Goal: Task Accomplishment & Management: Complete application form

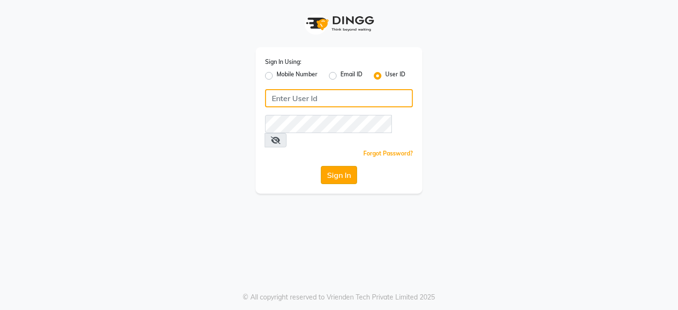
type input "punwale"
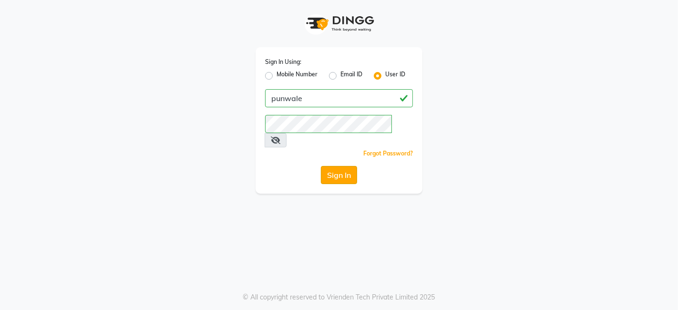
click at [345, 166] on button "Sign In" at bounding box center [339, 175] width 36 height 18
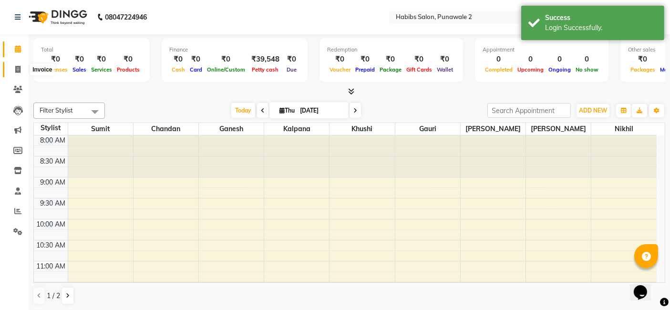
click at [17, 66] on icon at bounding box center [17, 69] width 5 height 7
select select "service"
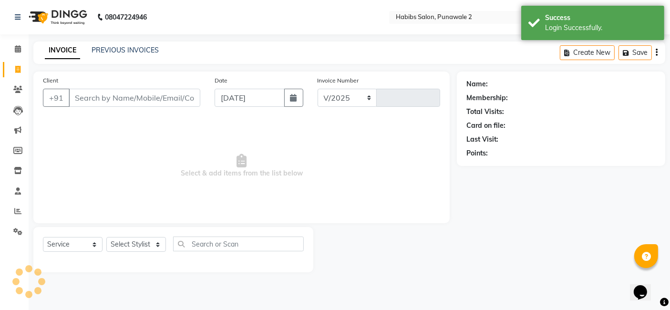
select select "8475"
type input "0864"
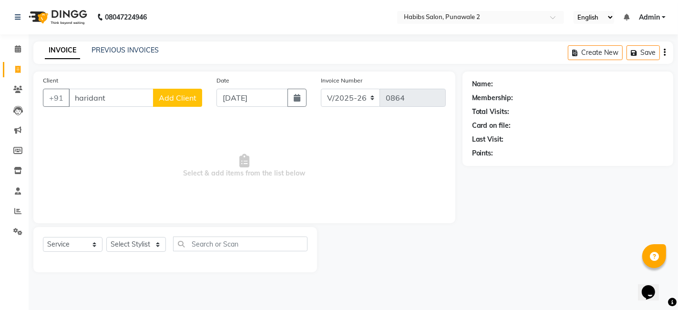
type input "haridant"
drag, startPoint x: 307, startPoint y: 97, endPoint x: 299, endPoint y: 100, distance: 8.3
click at [299, 100] on div "Date [DATE]" at bounding box center [261, 94] width 104 height 39
click at [299, 100] on icon "button" at bounding box center [297, 98] width 7 height 8
select select "9"
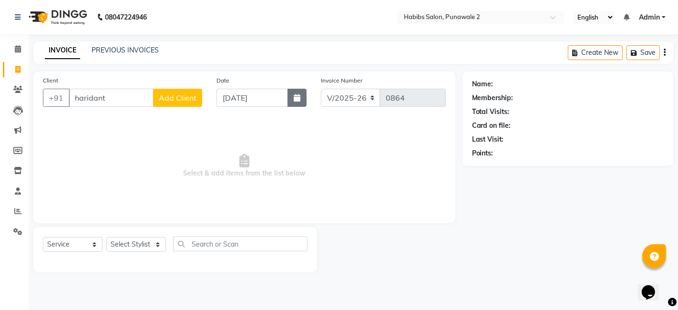
select select "2025"
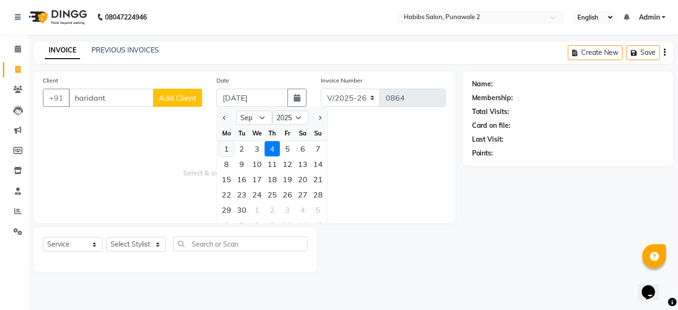
click at [222, 144] on div "1" at bounding box center [226, 148] width 15 height 15
type input "[DATE]"
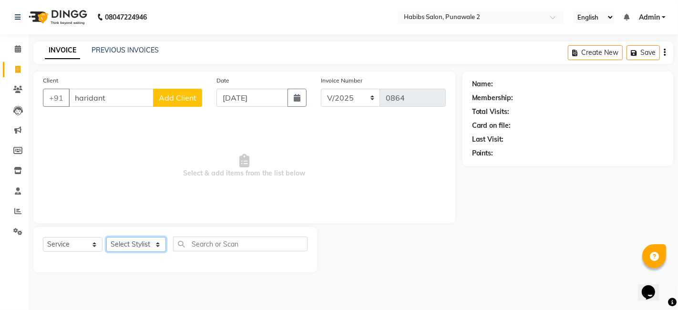
click at [151, 237] on select "Select Stylist Chandan Ganesh Gauri [PERSON_NAME] [PERSON_NAME] nikhil [PERSON_…" at bounding box center [136, 244] width 60 height 15
click at [156, 244] on select "Select Stylist Chandan Ganesh Gauri [PERSON_NAME] [PERSON_NAME] nikhil [PERSON_…" at bounding box center [136, 244] width 60 height 15
select select "82975"
click at [106, 237] on select "Select Stylist Chandan Ganesh Gauri [PERSON_NAME] [PERSON_NAME] nikhil [PERSON_…" at bounding box center [136, 244] width 60 height 15
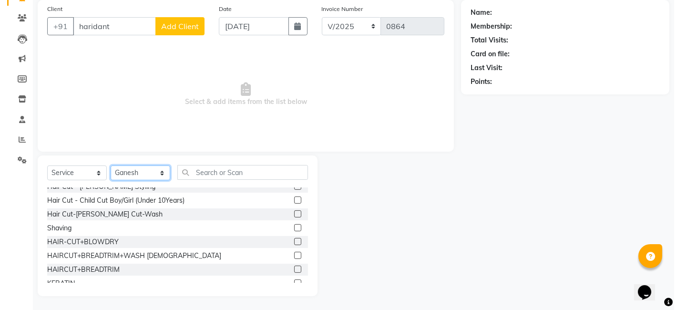
scroll to position [89, 0]
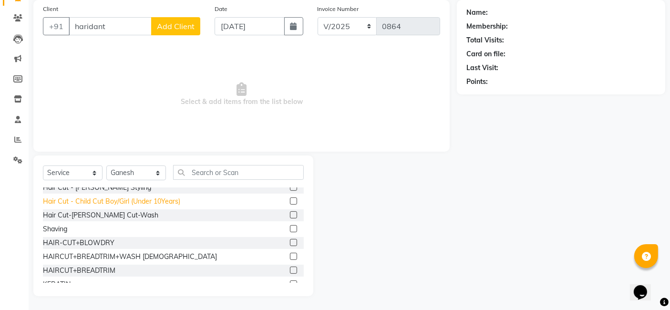
click at [106, 199] on div "Hair Cut - Child Cut Boy/Girl (Under 10Years)" at bounding box center [111, 201] width 137 height 10
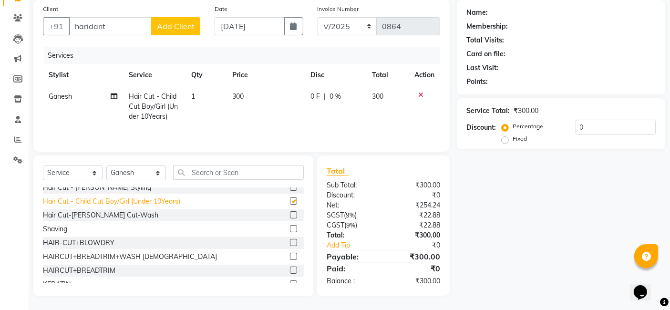
checkbox input "false"
click at [248, 83] on th "Price" at bounding box center [266, 74] width 78 height 21
click at [272, 96] on td "300" at bounding box center [266, 106] width 78 height 41
select select "82975"
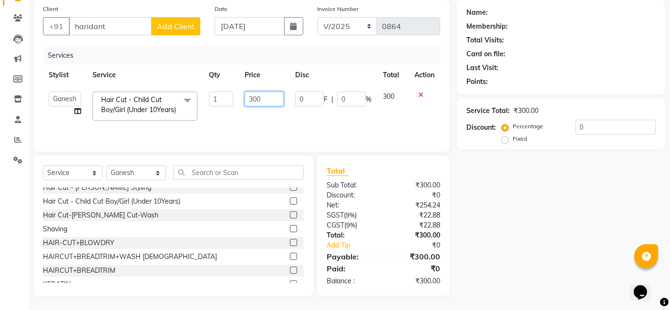
click at [269, 99] on input "300" at bounding box center [264, 99] width 39 height 15
type input "3"
type input "250"
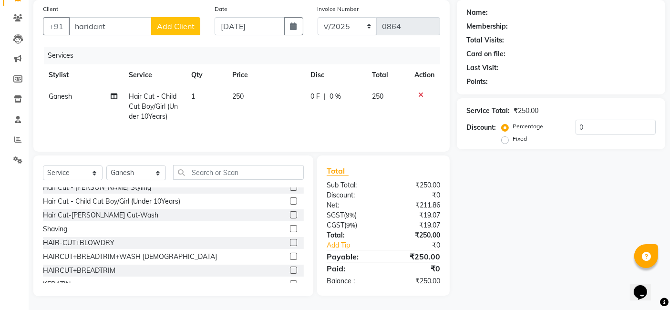
click at [184, 20] on button "Add Client" at bounding box center [175, 26] width 49 height 18
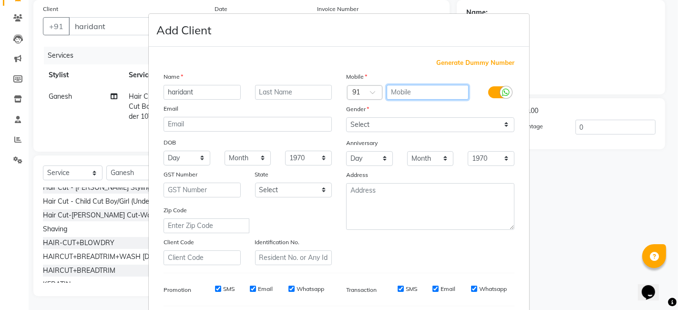
drag, startPoint x: 396, startPoint y: 87, endPoint x: 279, endPoint y: 59, distance: 120.1
click at [279, 59] on div "Generate Dummy Number Name haridant Email DOB Day 01 02 03 04 05 06 07 08 09 10…" at bounding box center [338, 219] width 365 height 323
type input "8792547525"
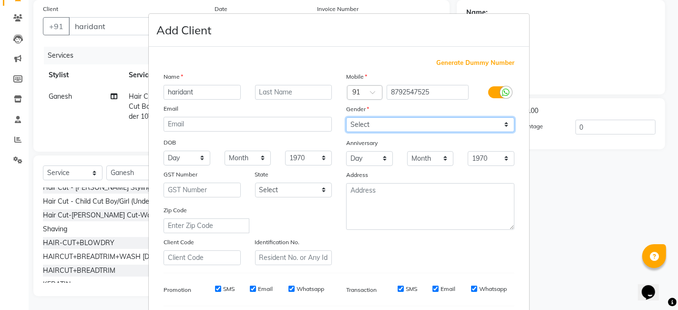
click at [504, 123] on select "Select [DEMOGRAPHIC_DATA] [DEMOGRAPHIC_DATA] Other Prefer Not To Say" at bounding box center [430, 124] width 168 height 15
select select "[DEMOGRAPHIC_DATA]"
click at [346, 117] on select "Select [DEMOGRAPHIC_DATA] [DEMOGRAPHIC_DATA] Other Prefer Not To Say" at bounding box center [430, 124] width 168 height 15
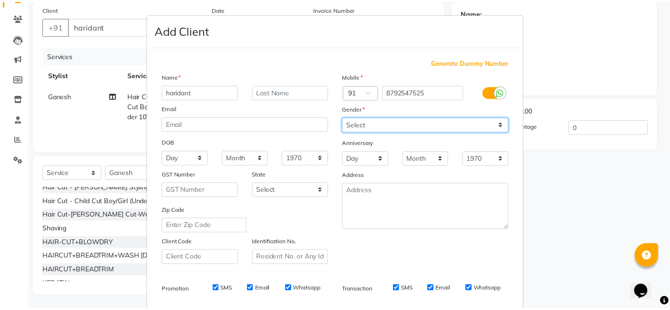
scroll to position [129, 0]
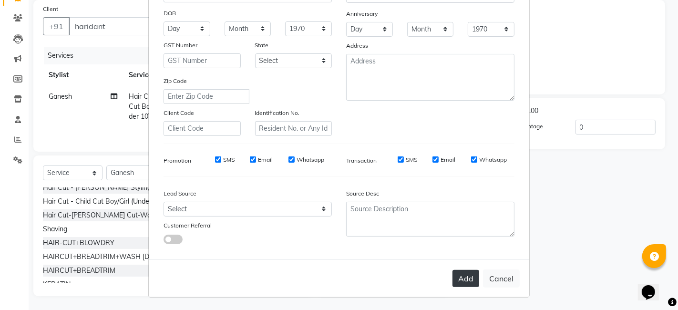
click at [463, 278] on button "Add" at bounding box center [466, 278] width 27 height 17
type input "8792547525"
select select
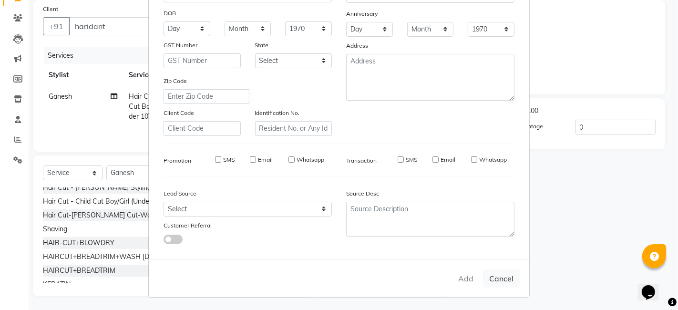
select select
checkbox input "false"
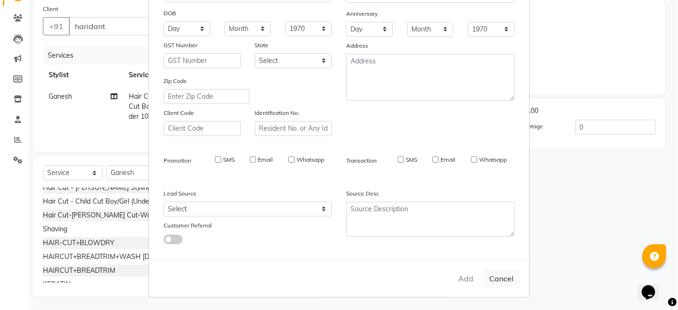
checkbox input "false"
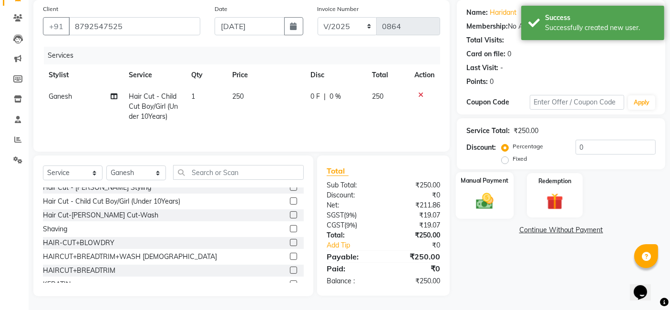
click at [489, 194] on img at bounding box center [485, 201] width 29 height 20
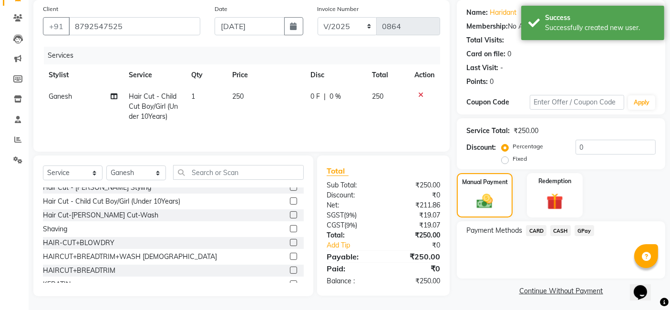
click at [582, 231] on span "GPay" at bounding box center [585, 230] width 20 height 11
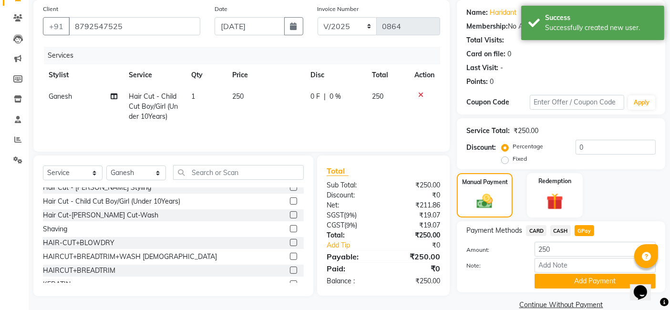
scroll to position [87, 0]
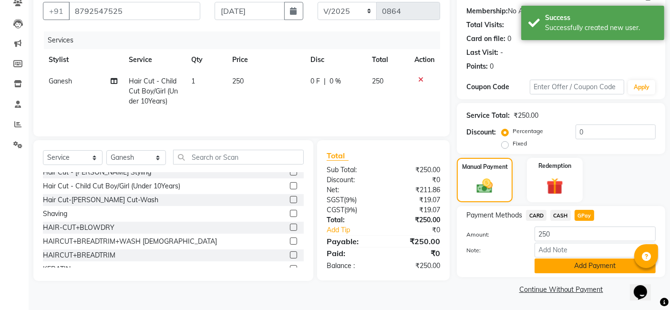
click at [583, 266] on button "Add Payment" at bounding box center [595, 265] width 121 height 15
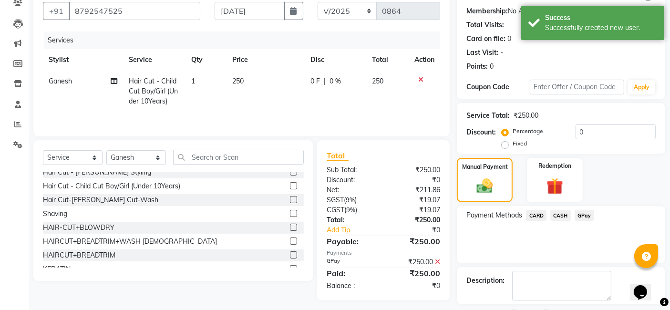
scroll to position [127, 0]
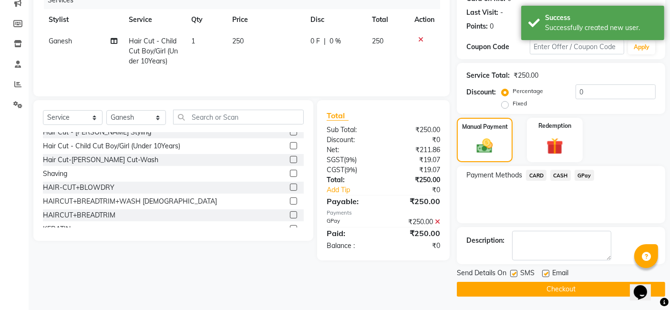
click at [563, 282] on button "Checkout" at bounding box center [561, 289] width 208 height 15
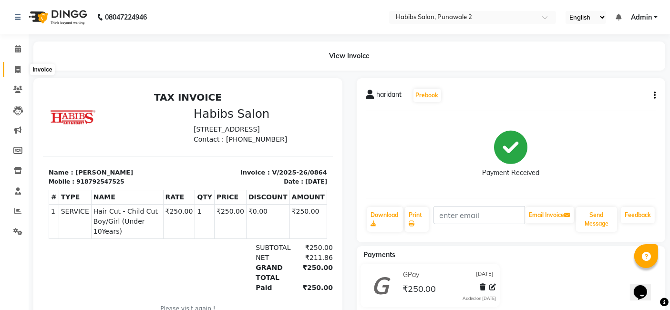
click at [18, 72] on icon at bounding box center [17, 69] width 5 height 7
select select "8475"
select select "service"
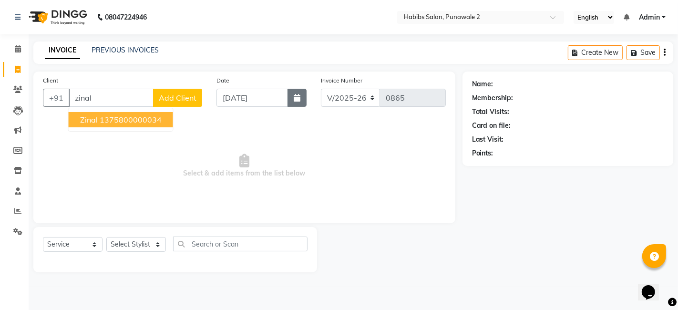
type input "zinal"
click at [301, 101] on button "button" at bounding box center [297, 98] width 19 height 18
select select "9"
select select "2025"
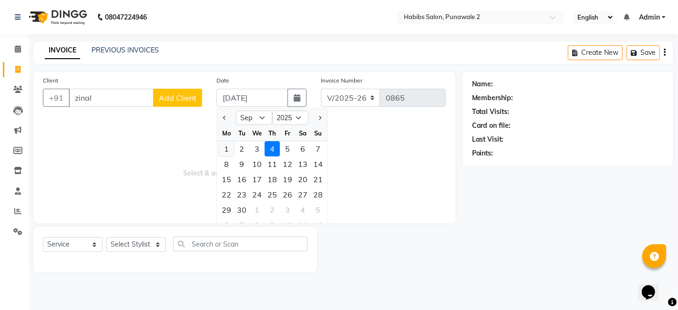
click at [226, 151] on div "1" at bounding box center [226, 148] width 15 height 15
type input "[DATE]"
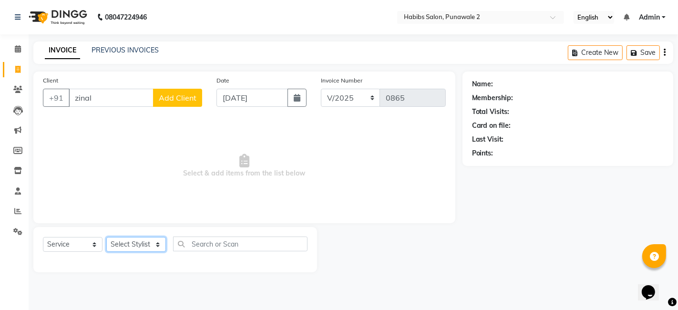
click at [142, 239] on select "Select Stylist Chandan Ganesh Gauri [PERSON_NAME] [PERSON_NAME] nikhil [PERSON_…" at bounding box center [136, 244] width 60 height 15
select select "82975"
click at [106, 237] on select "Select Stylist Chandan Ganesh Gauri [PERSON_NAME] [PERSON_NAME] nikhil [PERSON_…" at bounding box center [136, 244] width 60 height 15
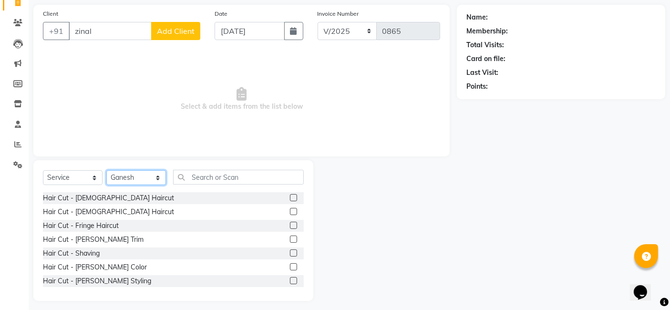
scroll to position [108, 0]
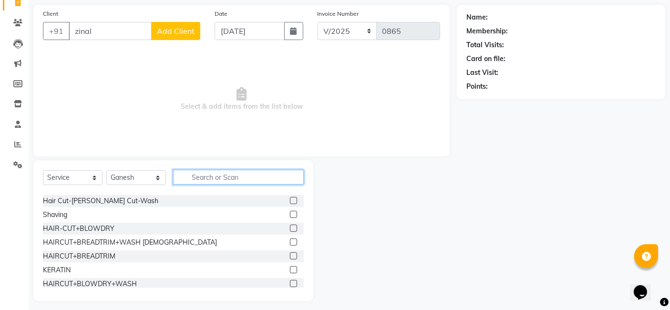
click at [195, 177] on input "text" at bounding box center [238, 177] width 131 height 15
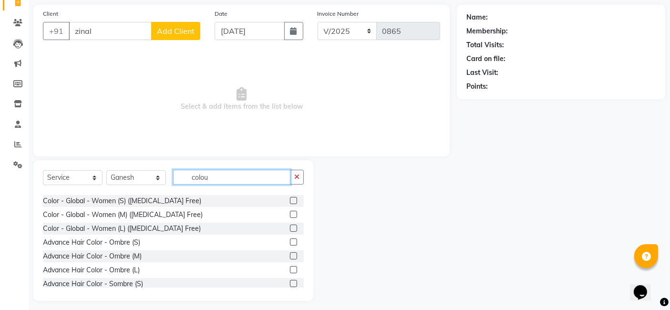
scroll to position [0, 0]
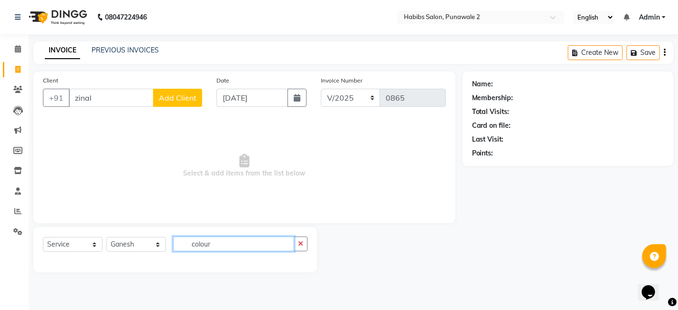
click at [214, 243] on input "colour" at bounding box center [233, 244] width 121 height 15
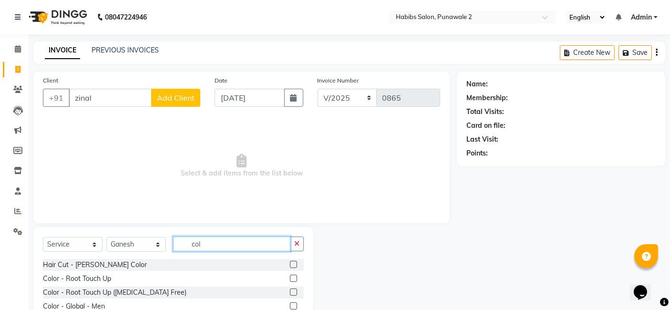
type input "col"
click at [290, 263] on label at bounding box center [293, 264] width 7 height 7
click at [290, 263] on input "checkbox" at bounding box center [293, 265] width 6 height 6
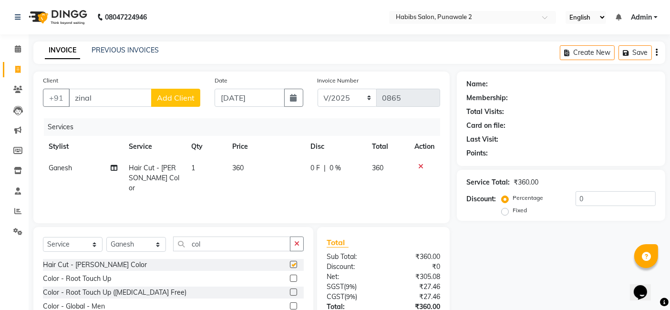
checkbox input "false"
click at [297, 247] on icon "button" at bounding box center [296, 243] width 5 height 7
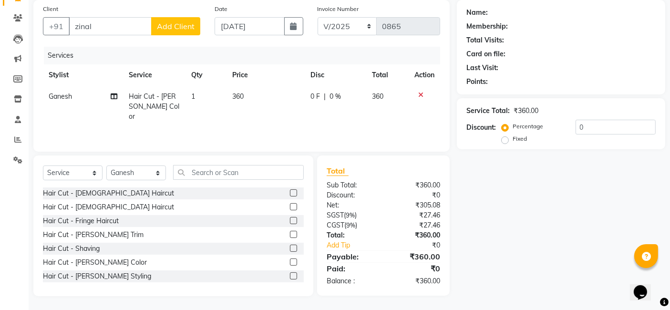
click at [290, 233] on label at bounding box center [293, 234] width 7 height 7
click at [290, 233] on input "checkbox" at bounding box center [293, 235] width 6 height 6
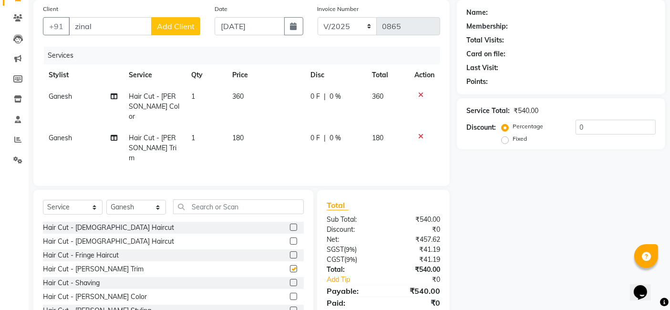
checkbox input "false"
click at [255, 127] on td "180" at bounding box center [266, 147] width 78 height 41
select select "82975"
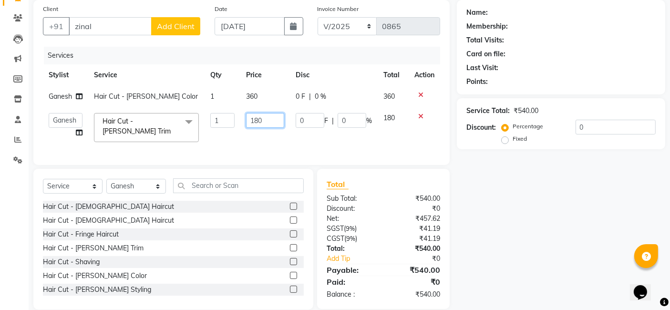
click at [266, 119] on input "180" at bounding box center [265, 120] width 38 height 15
type input "1"
type input "200"
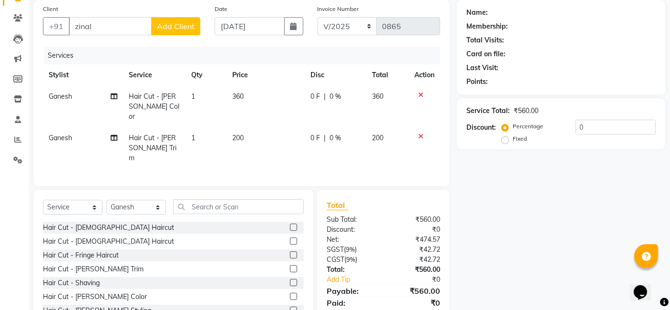
click at [258, 89] on td "360" at bounding box center [266, 106] width 78 height 41
select select "82975"
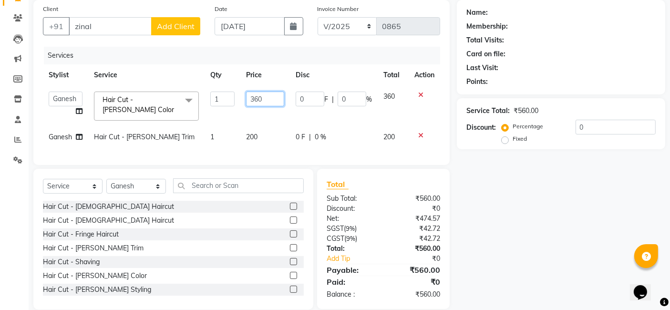
click at [269, 100] on input "360" at bounding box center [265, 99] width 38 height 15
type input "3"
type input "200"
click at [268, 131] on td "200" at bounding box center [265, 136] width 50 height 21
select select "82975"
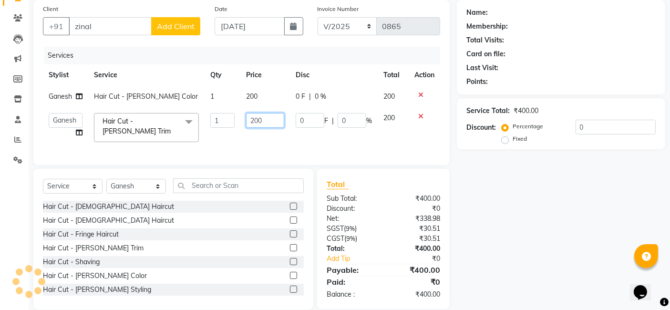
click at [269, 120] on input "200" at bounding box center [265, 120] width 38 height 15
type input "2"
type input "400"
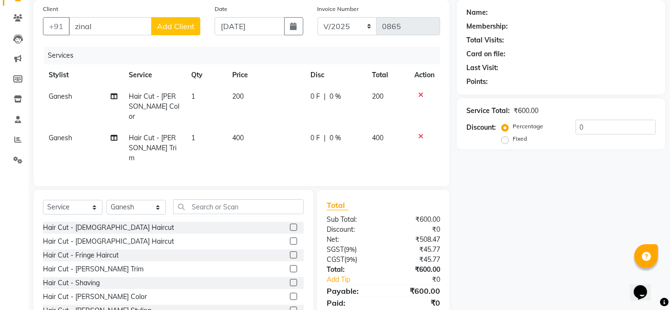
click at [69, 128] on td "Ganesh" at bounding box center [83, 147] width 80 height 41
select select "82975"
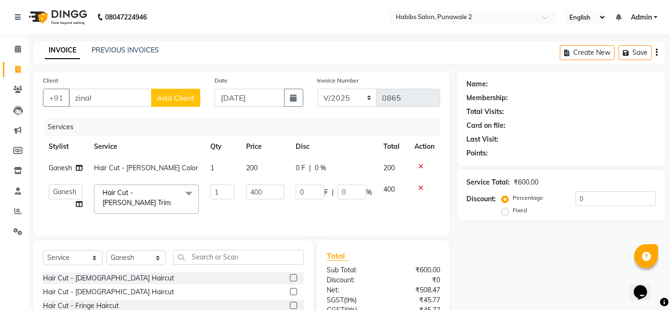
click at [173, 95] on span "Add Client" at bounding box center [176, 98] width 38 height 10
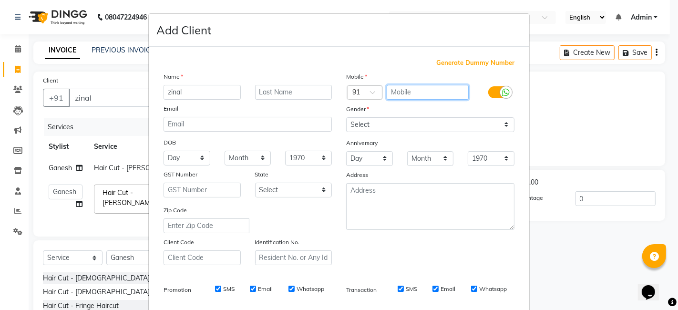
click at [399, 94] on input "text" at bounding box center [428, 92] width 82 height 15
click at [469, 58] on span "Generate Dummy Number" at bounding box center [475, 63] width 78 height 10
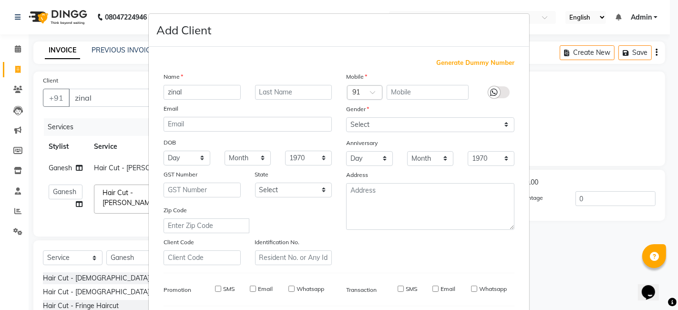
type input "1375800000088"
checkbox input "false"
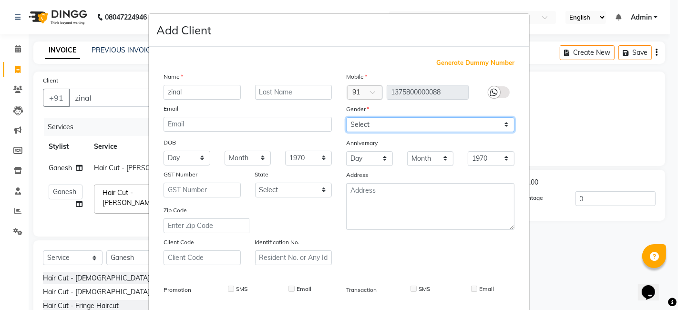
click at [501, 124] on select "Select [DEMOGRAPHIC_DATA] [DEMOGRAPHIC_DATA] Other Prefer Not To Say" at bounding box center [430, 124] width 168 height 15
select select "[DEMOGRAPHIC_DATA]"
click at [346, 117] on select "Select [DEMOGRAPHIC_DATA] [DEMOGRAPHIC_DATA] Other Prefer Not To Say" at bounding box center [430, 124] width 168 height 15
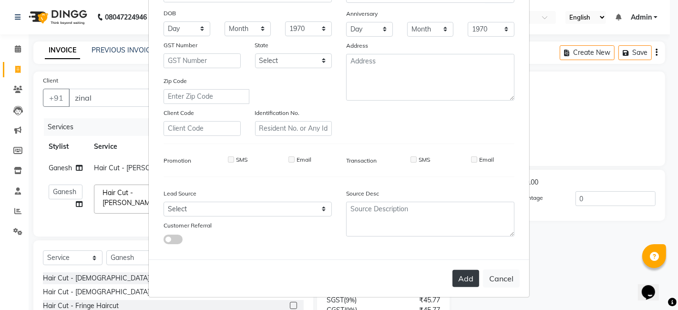
click at [464, 278] on button "Add" at bounding box center [466, 278] width 27 height 17
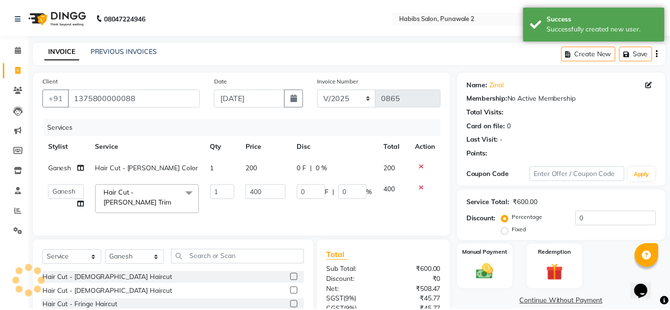
scroll to position [88, 0]
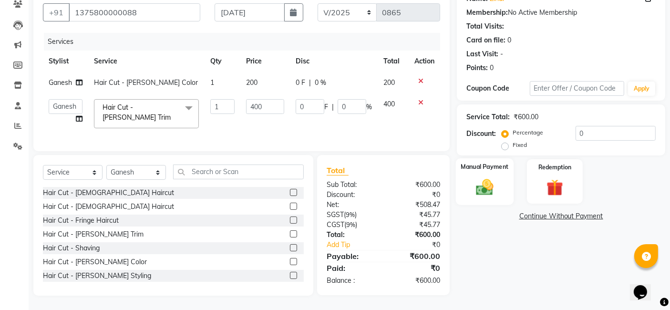
click at [483, 185] on img at bounding box center [485, 187] width 29 height 20
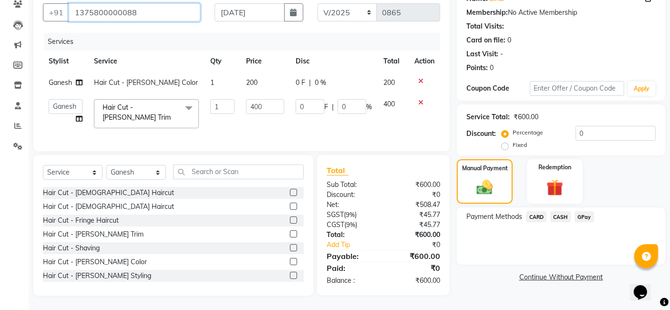
click at [170, 11] on input "1375800000088" at bounding box center [135, 12] width 132 height 18
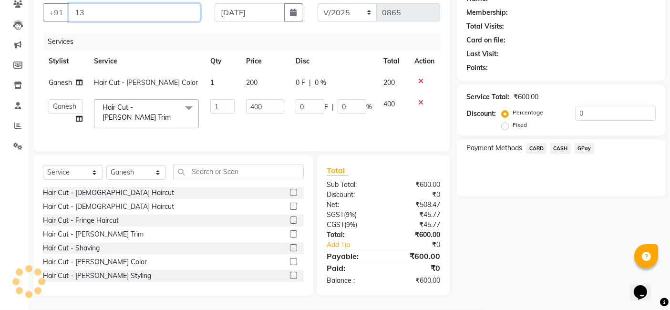
type input "1"
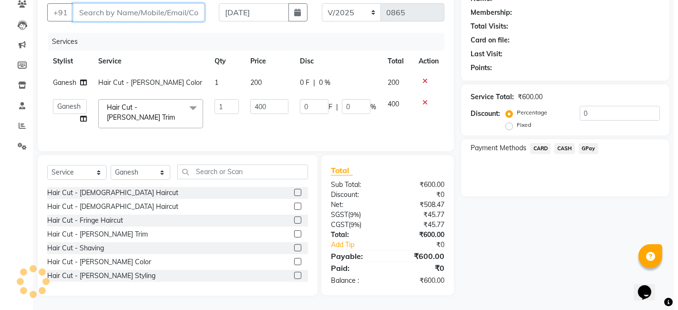
scroll to position [0, 0]
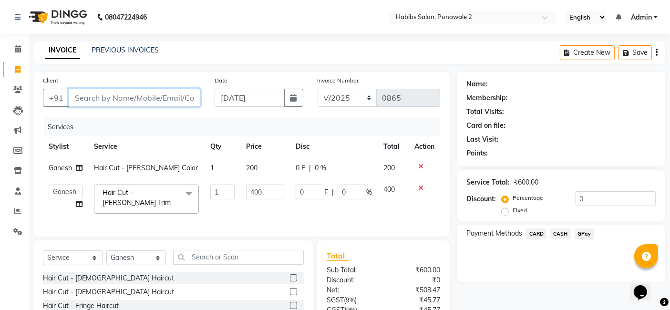
click at [111, 99] on input "Client" at bounding box center [135, 98] width 132 height 18
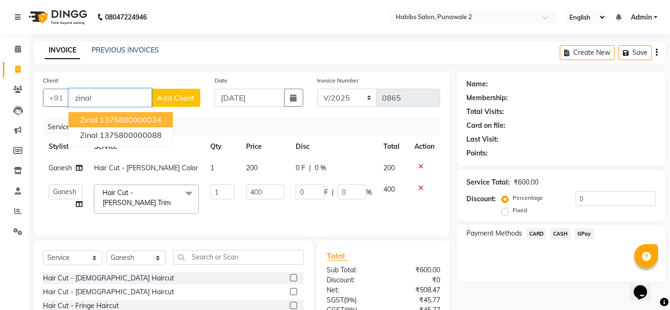
type input "zinal"
click at [179, 91] on button "Add Client" at bounding box center [175, 98] width 49 height 18
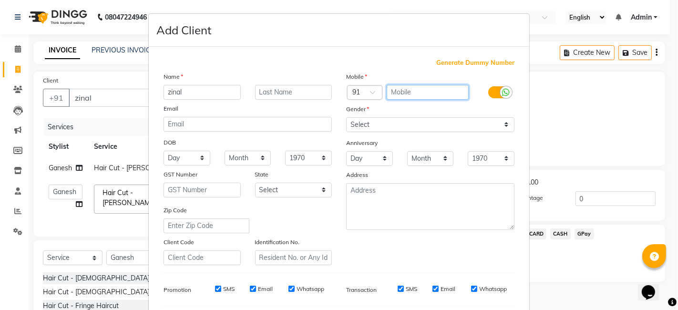
click at [397, 87] on input "text" at bounding box center [428, 92] width 82 height 15
type input "7498048100"
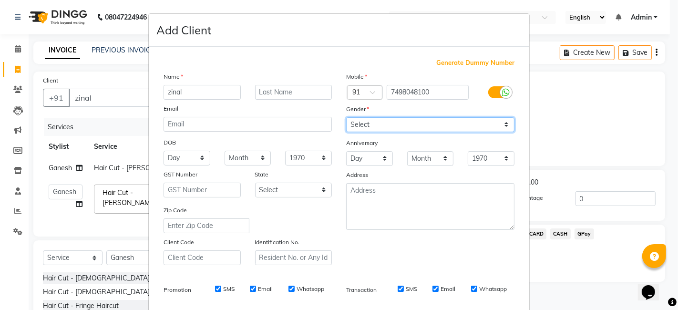
click at [502, 124] on div "Mobile Country Code × 91 7498048100 Gender Select [DEMOGRAPHIC_DATA] [DEMOGRAPH…" at bounding box center [430, 169] width 183 height 194
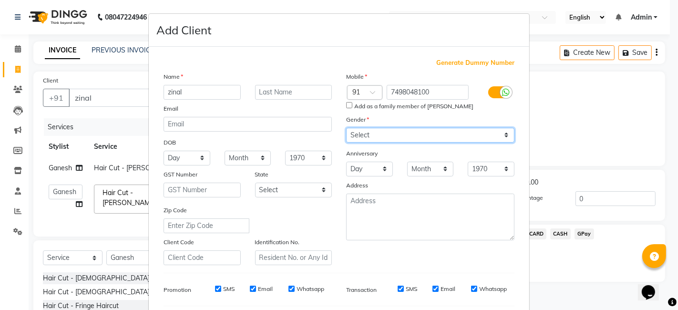
select select "[DEMOGRAPHIC_DATA]"
click at [346, 128] on select "Select [DEMOGRAPHIC_DATA] [DEMOGRAPHIC_DATA] Other Prefer Not To Say" at bounding box center [430, 135] width 168 height 15
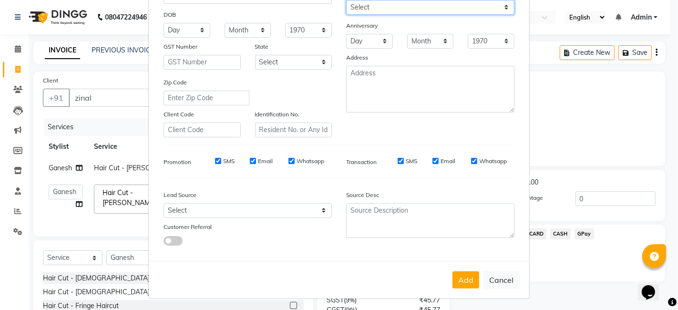
scroll to position [129, 0]
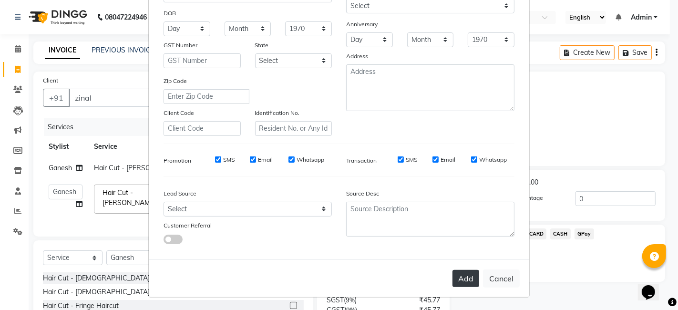
click at [466, 274] on button "Add" at bounding box center [466, 278] width 27 height 17
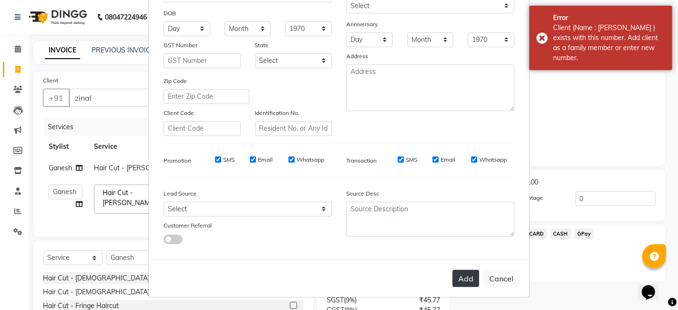
click at [466, 274] on button "Add" at bounding box center [466, 278] width 27 height 17
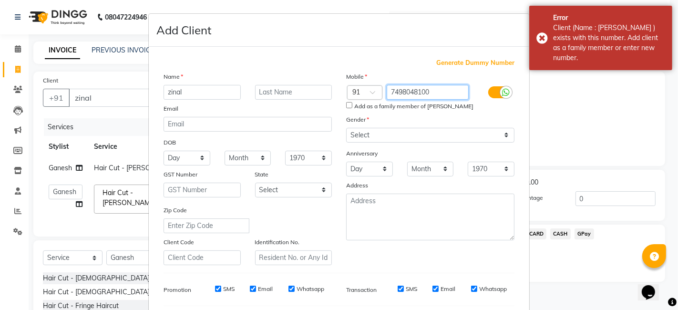
click at [426, 91] on input "7498048100" at bounding box center [428, 92] width 82 height 15
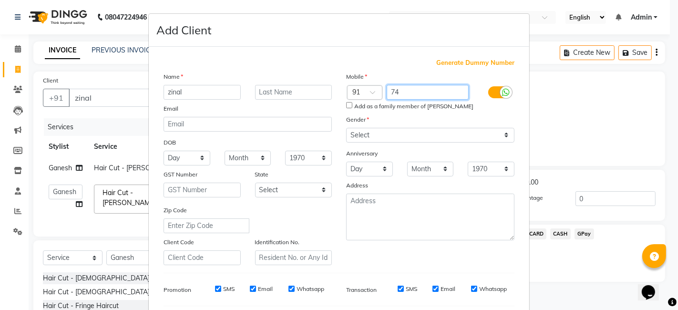
type input "7"
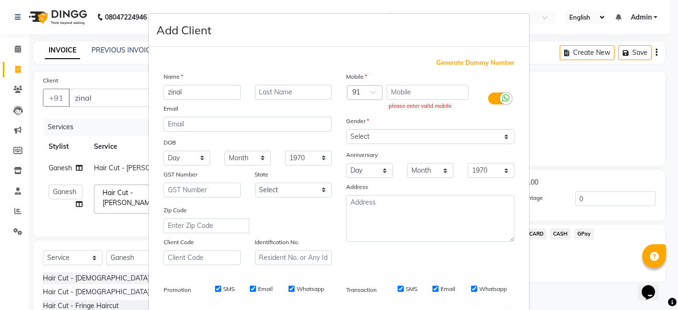
click at [463, 60] on span "Generate Dummy Number" at bounding box center [475, 63] width 78 height 10
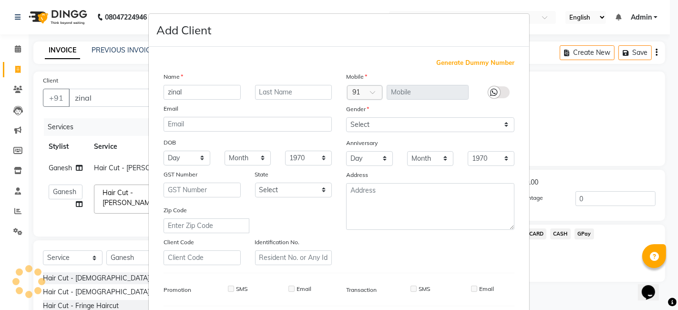
type input "1375800000089"
checkbox input "false"
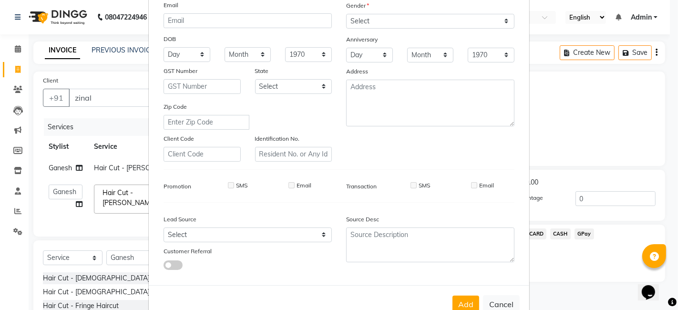
scroll to position [129, 0]
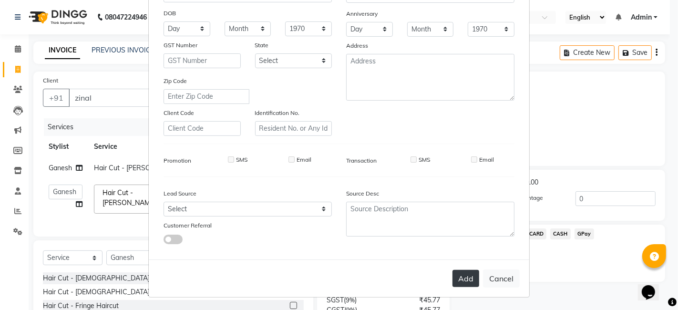
click at [468, 280] on button "Add" at bounding box center [466, 278] width 27 height 17
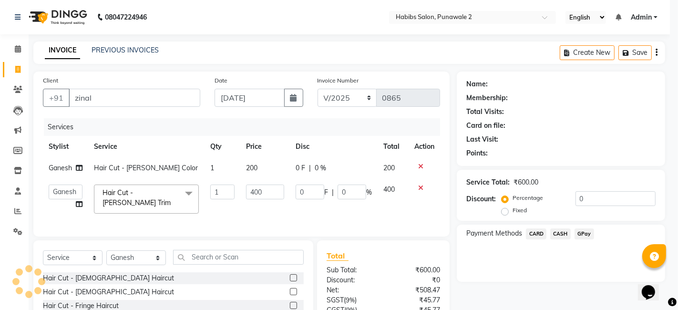
type input "1375800000089"
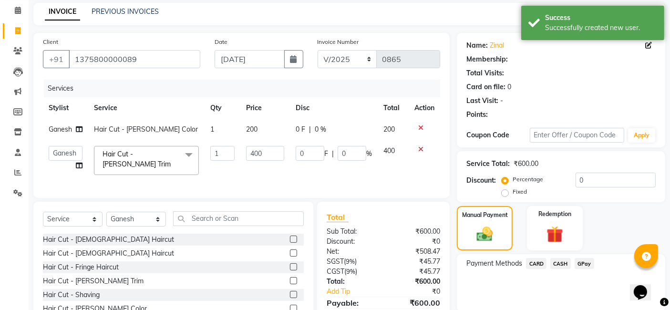
scroll to position [78, 0]
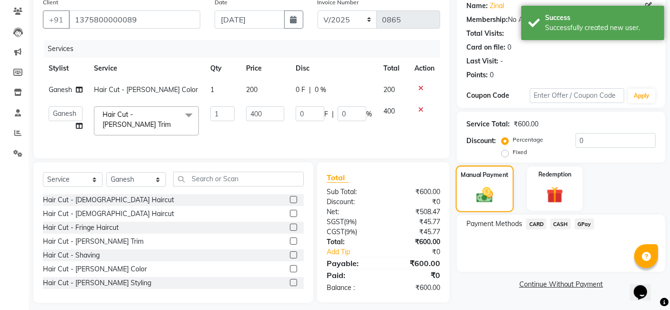
click at [466, 206] on div "Manual Payment" at bounding box center [485, 188] width 58 height 47
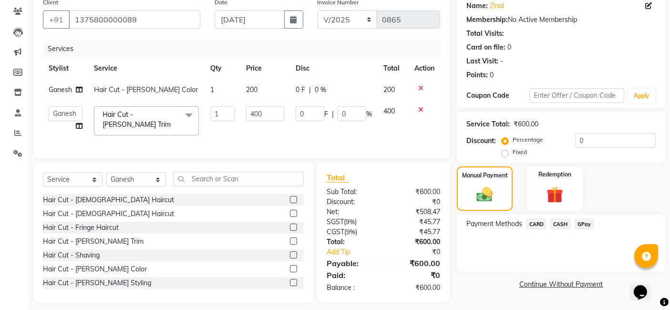
click at [561, 223] on span "CASH" at bounding box center [560, 223] width 21 height 11
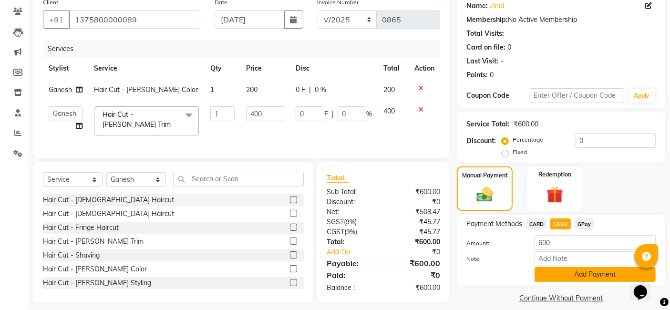
click at [579, 276] on button "Add Payment" at bounding box center [595, 274] width 121 height 15
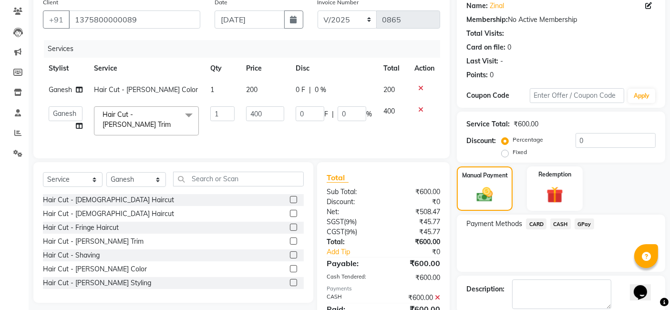
scroll to position [127, 0]
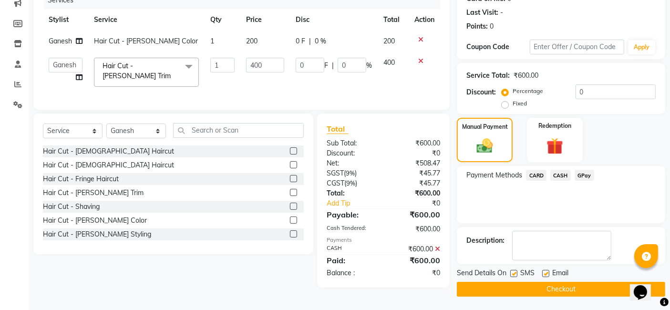
click at [561, 287] on button "Checkout" at bounding box center [561, 289] width 208 height 15
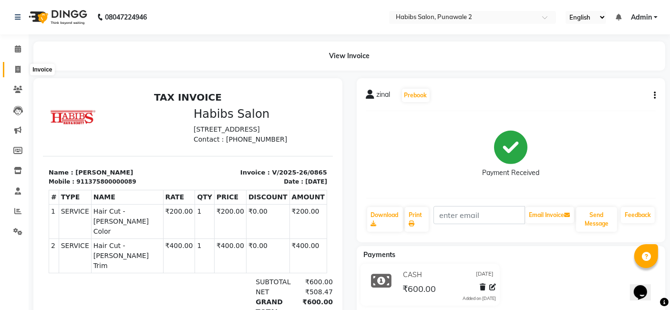
click at [19, 72] on icon at bounding box center [17, 69] width 5 height 7
select select "service"
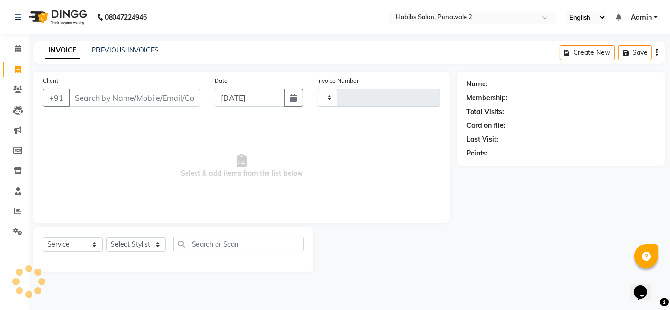
type input "0866"
select select "8475"
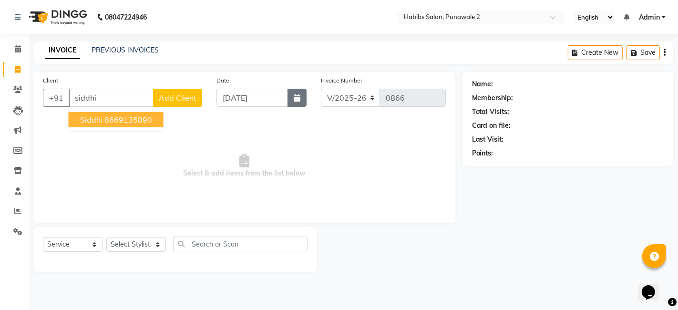
type input "siddhi"
click at [295, 100] on icon "button" at bounding box center [297, 98] width 7 height 8
select select "9"
select select "2025"
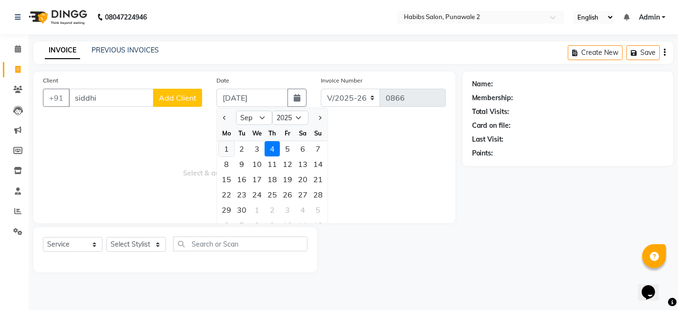
click at [227, 151] on div "1" at bounding box center [226, 148] width 15 height 15
type input "[DATE]"
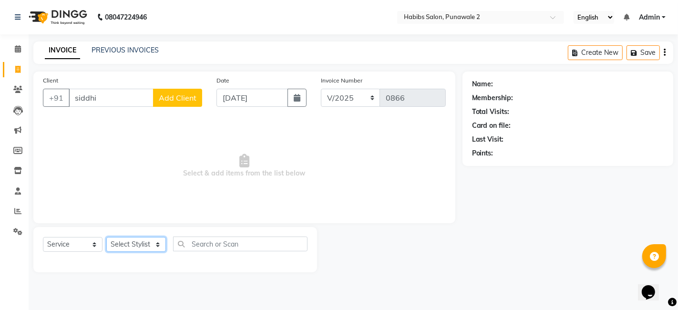
click at [148, 246] on select "Select Stylist Chandan Ganesh Gauri [PERSON_NAME] [PERSON_NAME] nikhil [PERSON_…" at bounding box center [136, 244] width 60 height 15
select select "89918"
click at [106, 237] on select "Select Stylist Chandan Ganesh Gauri [PERSON_NAME] [PERSON_NAME] nikhil [PERSON_…" at bounding box center [136, 244] width 60 height 15
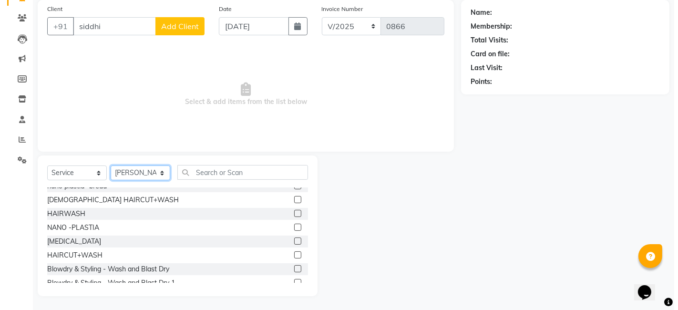
scroll to position [229, 0]
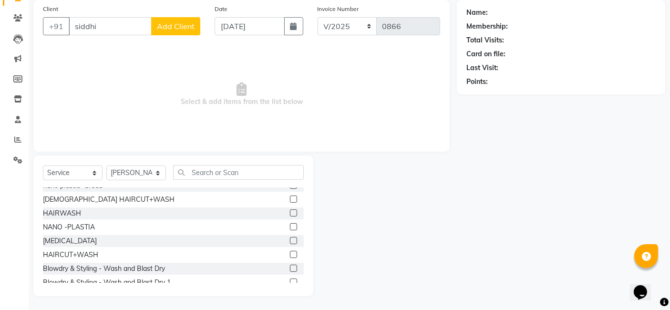
click at [290, 253] on label at bounding box center [293, 254] width 7 height 7
click at [290, 253] on input "checkbox" at bounding box center [293, 255] width 6 height 6
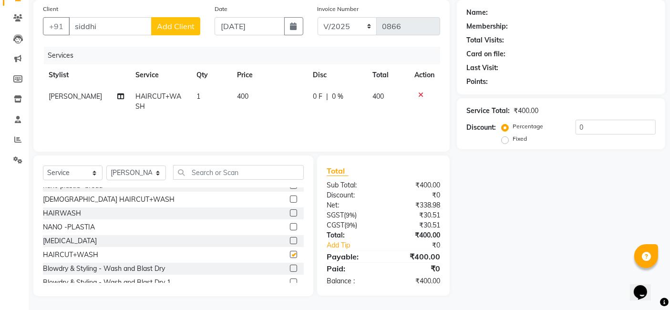
checkbox input "false"
click at [178, 19] on button "Add Client" at bounding box center [175, 26] width 49 height 18
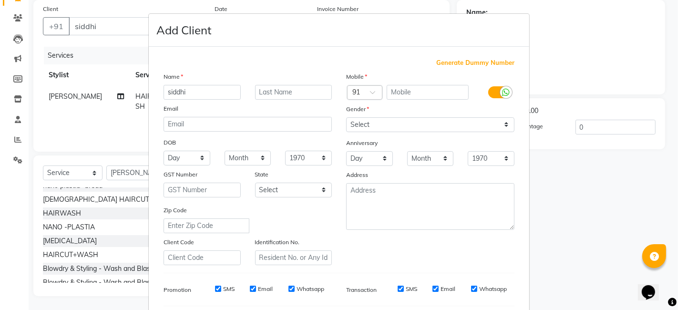
click at [395, 83] on div "Mobile" at bounding box center [430, 78] width 183 height 13
click at [400, 91] on input "text" at bounding box center [428, 92] width 82 height 15
type input "9330754404"
click at [501, 127] on select "Select [DEMOGRAPHIC_DATA] [DEMOGRAPHIC_DATA] Other Prefer Not To Say" at bounding box center [430, 124] width 168 height 15
select select "[DEMOGRAPHIC_DATA]"
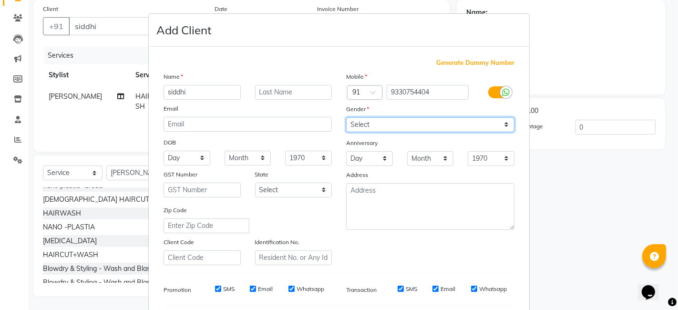
click at [346, 117] on select "Select [DEMOGRAPHIC_DATA] [DEMOGRAPHIC_DATA] Other Prefer Not To Say" at bounding box center [430, 124] width 168 height 15
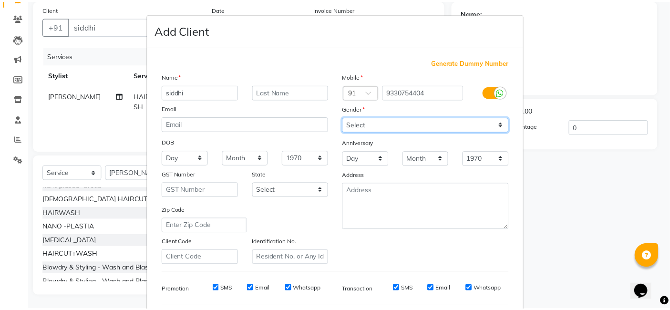
scroll to position [129, 0]
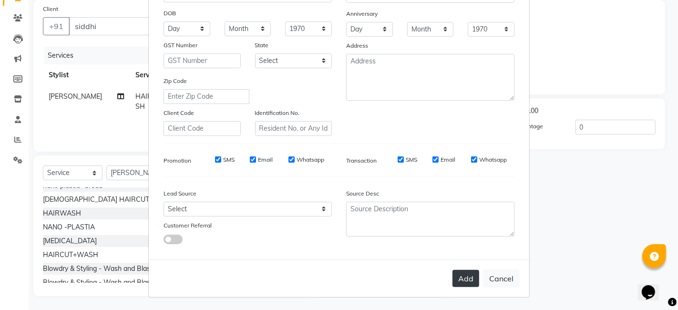
click at [470, 279] on button "Add" at bounding box center [466, 278] width 27 height 17
type input "9330754404"
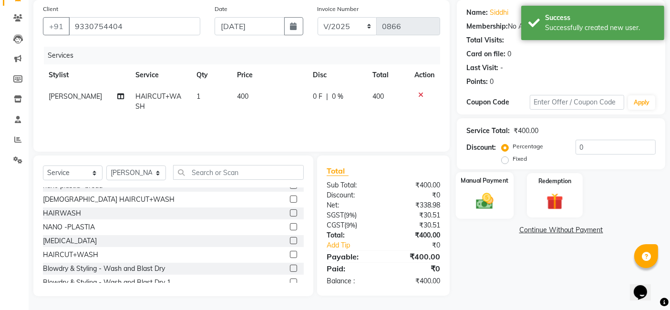
click at [488, 199] on img at bounding box center [485, 201] width 29 height 20
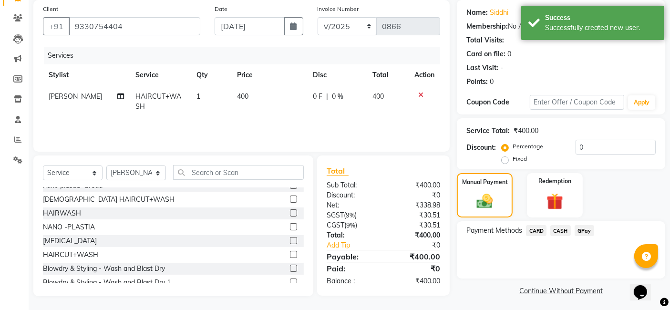
click at [558, 232] on span "CASH" at bounding box center [560, 230] width 21 height 11
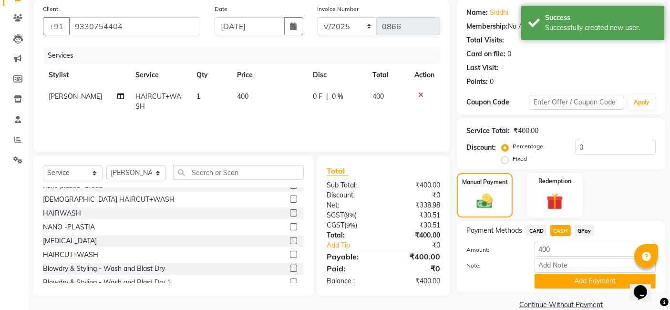
scroll to position [87, 0]
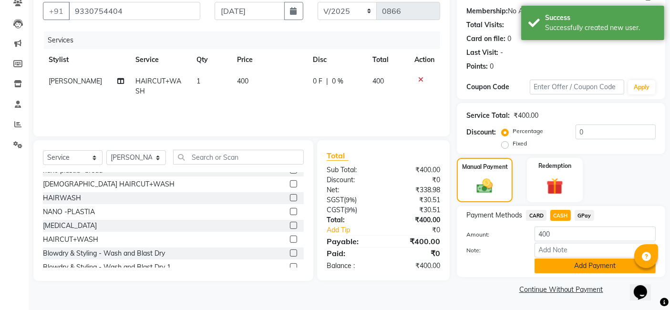
click at [565, 265] on button "Add Payment" at bounding box center [595, 265] width 121 height 15
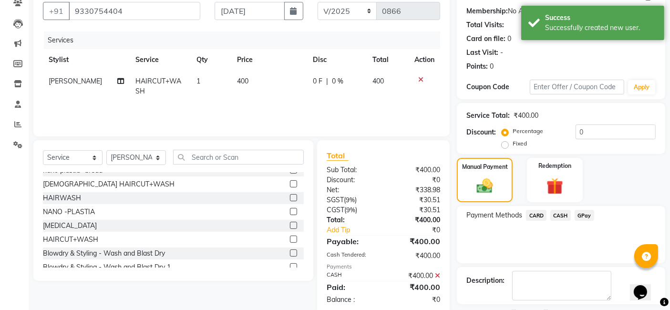
scroll to position [127, 0]
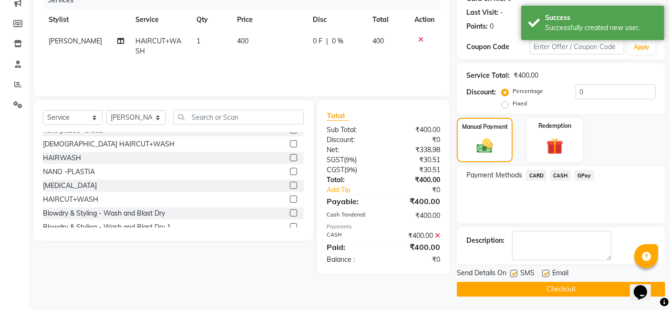
click at [560, 288] on button "Checkout" at bounding box center [561, 289] width 208 height 15
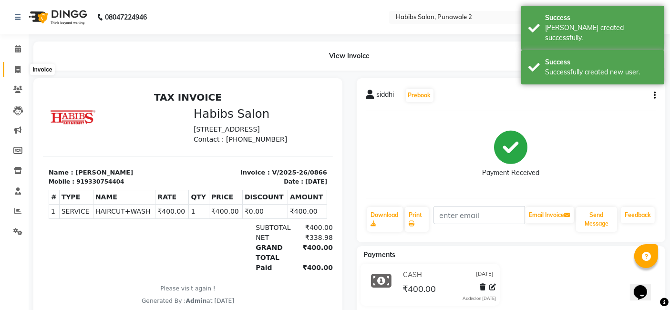
click at [12, 67] on span at bounding box center [18, 69] width 17 height 11
select select "service"
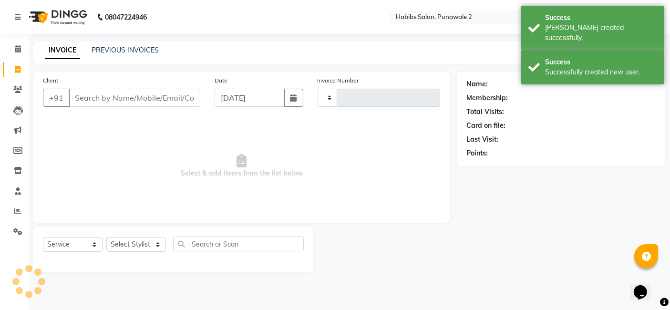
type input "0867"
select select "8475"
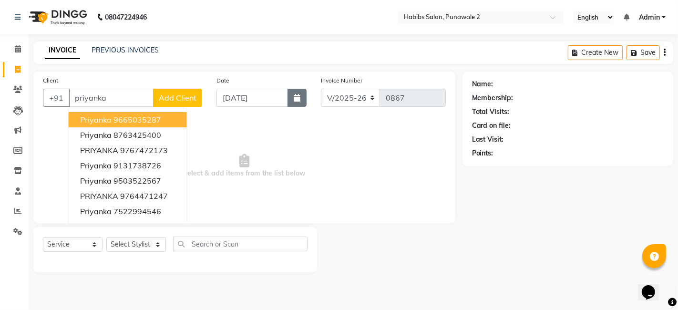
type input "priyanka"
click at [294, 99] on icon "button" at bounding box center [297, 98] width 7 height 8
select select "9"
select select "2025"
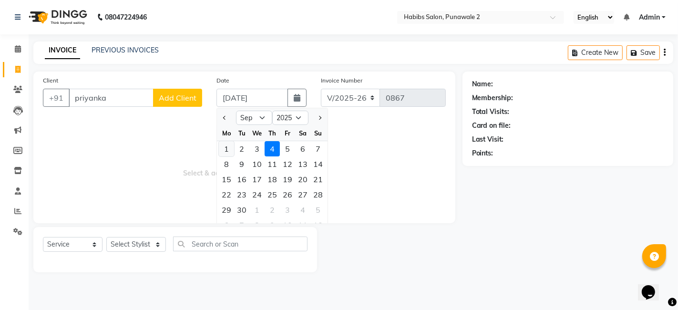
click at [226, 147] on div "1" at bounding box center [226, 148] width 15 height 15
type input "[DATE]"
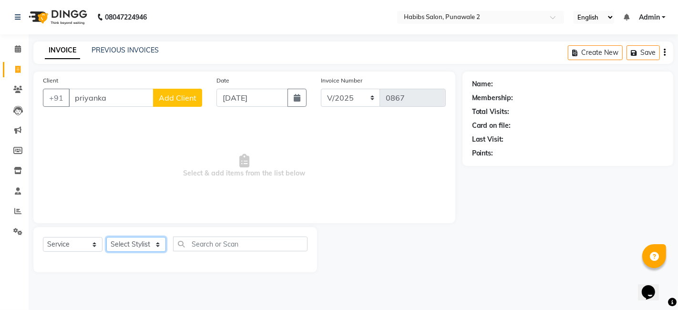
click at [137, 237] on select "Select Stylist Chandan Ganesh Gauri [PERSON_NAME] [PERSON_NAME] nikhil [PERSON_…" at bounding box center [136, 244] width 60 height 15
select select "82976"
click at [106, 237] on select "Select Stylist Chandan Ganesh Gauri [PERSON_NAME] [PERSON_NAME] nikhil [PERSON_…" at bounding box center [136, 244] width 60 height 15
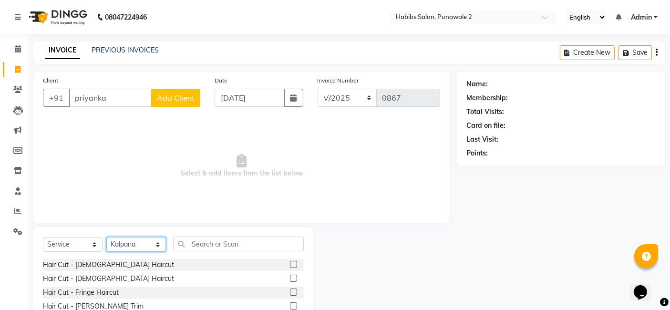
scroll to position [72, 0]
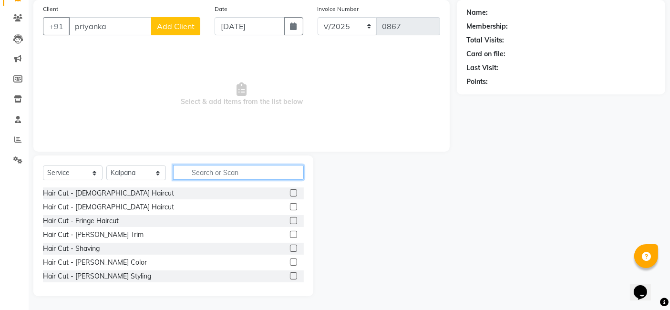
click at [204, 167] on input "text" at bounding box center [238, 172] width 131 height 15
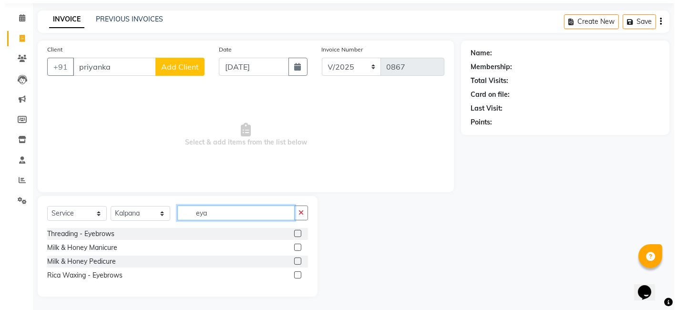
scroll to position [0, 0]
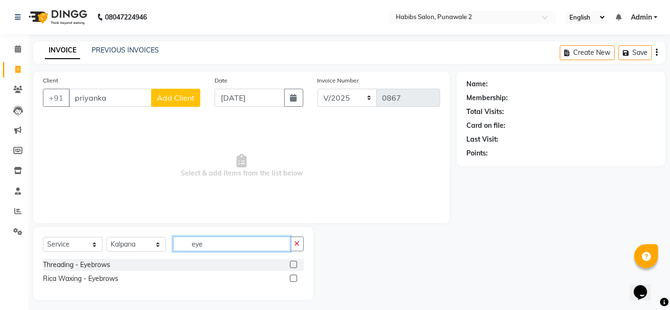
type input "eye"
click at [293, 266] on label at bounding box center [293, 264] width 7 height 7
click at [293, 266] on input "checkbox" at bounding box center [293, 265] width 6 height 6
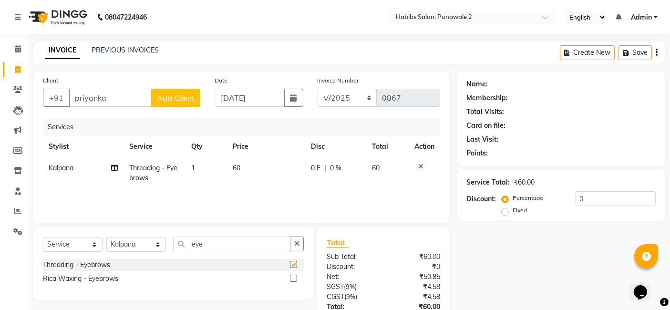
checkbox input "false"
click at [169, 93] on span "Add Client" at bounding box center [176, 98] width 38 height 10
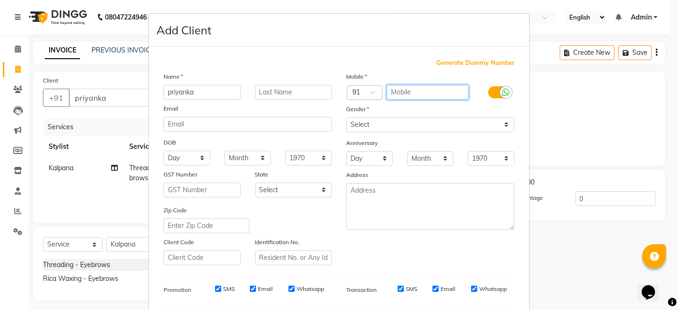
click at [415, 86] on input "text" at bounding box center [428, 92] width 82 height 15
type input "7030414288"
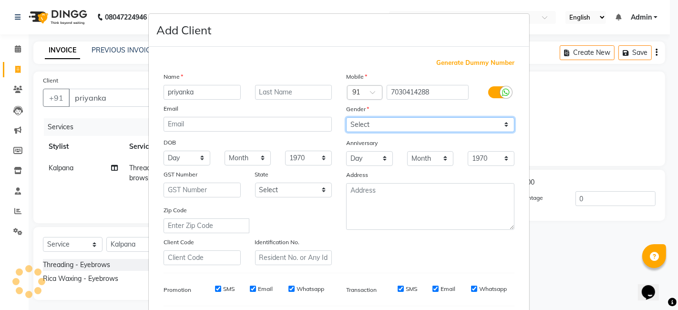
click at [501, 121] on select "Select [DEMOGRAPHIC_DATA] [DEMOGRAPHIC_DATA] Other Prefer Not To Say" at bounding box center [430, 124] width 168 height 15
select select "[DEMOGRAPHIC_DATA]"
click at [346, 117] on select "Select [DEMOGRAPHIC_DATA] [DEMOGRAPHIC_DATA] Other Prefer Not To Say" at bounding box center [430, 124] width 168 height 15
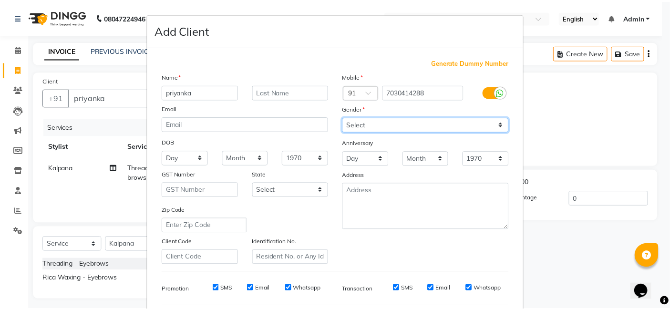
scroll to position [129, 0]
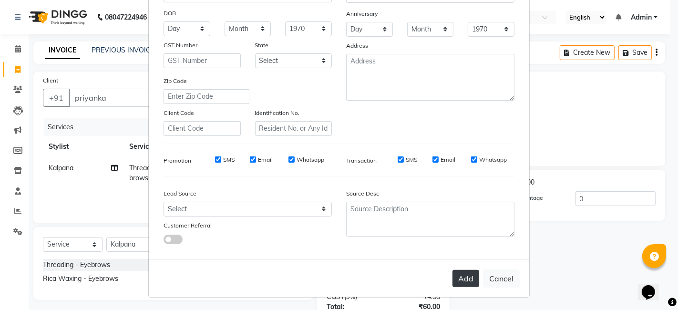
click at [464, 274] on button "Add" at bounding box center [466, 278] width 27 height 17
type input "7030414288"
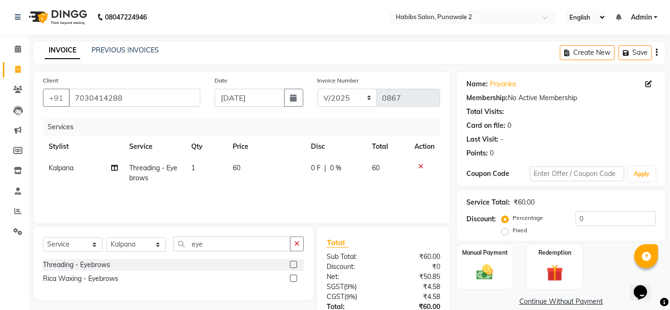
scroll to position [71, 0]
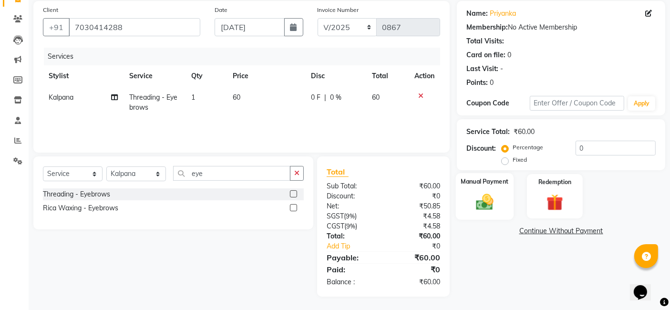
click at [498, 201] on img at bounding box center [485, 202] width 29 height 20
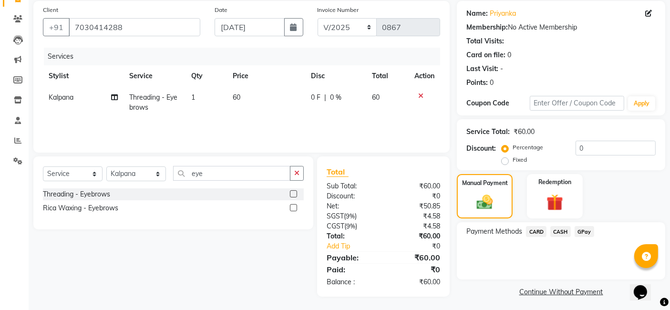
click at [584, 229] on span "GPay" at bounding box center [585, 231] width 20 height 11
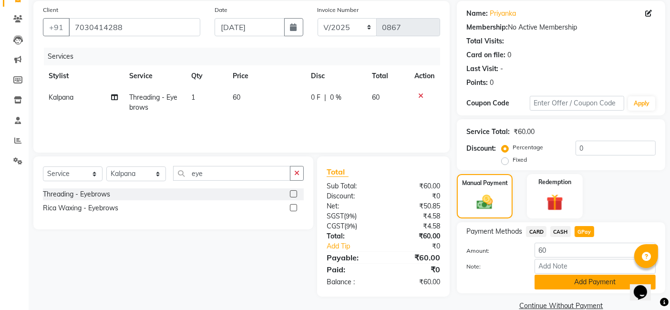
click at [586, 282] on button "Add Payment" at bounding box center [595, 282] width 121 height 15
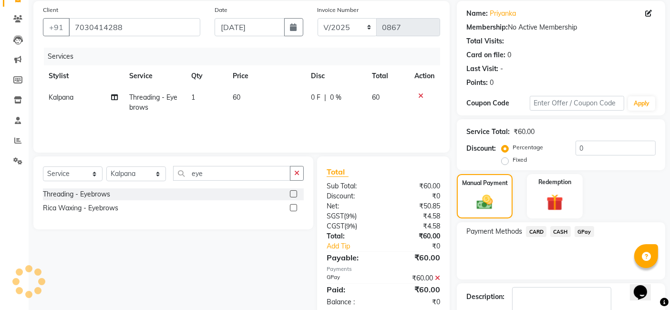
scroll to position [127, 0]
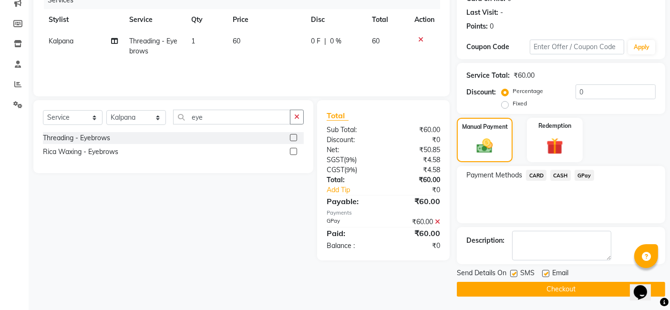
click at [550, 289] on button "Checkout" at bounding box center [561, 289] width 208 height 15
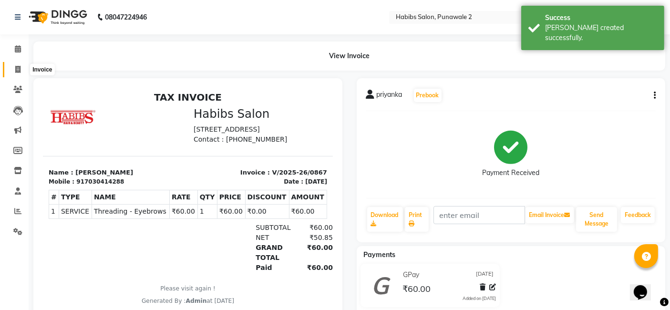
click at [20, 72] on icon at bounding box center [17, 69] width 5 height 7
select select "8475"
select select "service"
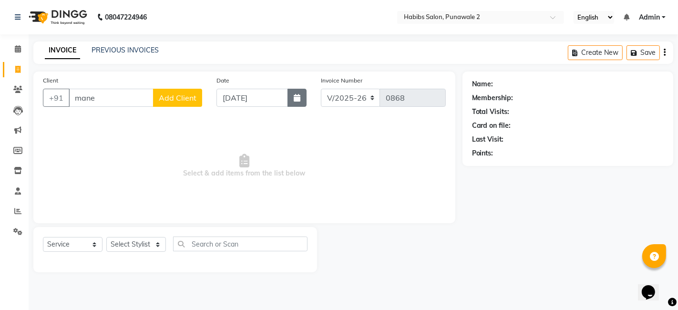
type input "mane"
click at [297, 96] on icon "button" at bounding box center [297, 98] width 7 height 8
select select "9"
select select "2025"
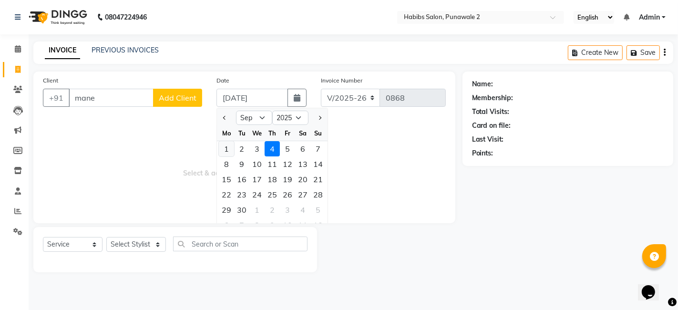
click at [223, 148] on div "1" at bounding box center [226, 148] width 15 height 15
type input "[DATE]"
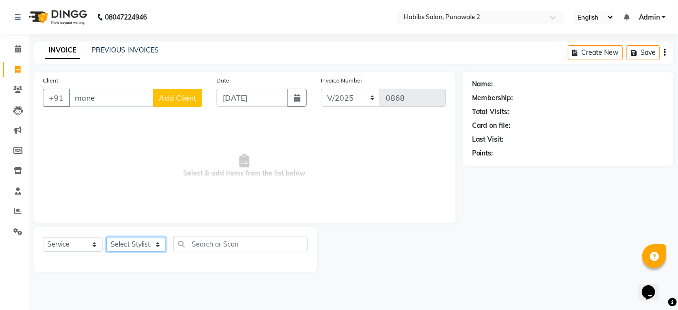
click at [154, 241] on select "Select Stylist Chandan Ganesh Gauri [PERSON_NAME] [PERSON_NAME] nikhil [PERSON_…" at bounding box center [136, 244] width 60 height 15
select select "82975"
click at [106, 237] on select "Select Stylist Chandan Ganesh Gauri [PERSON_NAME] [PERSON_NAME] nikhil [PERSON_…" at bounding box center [136, 244] width 60 height 15
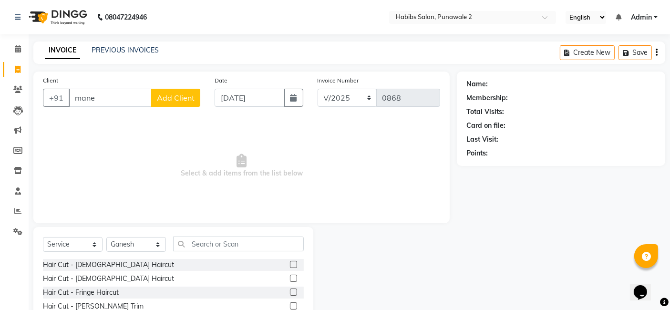
click at [290, 267] on label at bounding box center [293, 264] width 7 height 7
click at [290, 267] on input "checkbox" at bounding box center [293, 265] width 6 height 6
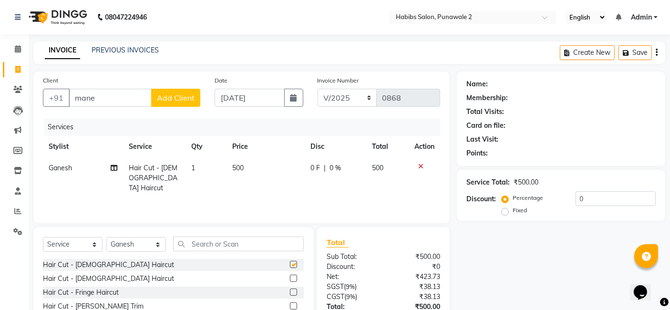
checkbox input "false"
click at [271, 172] on td "500" at bounding box center [266, 177] width 78 height 41
select select "82975"
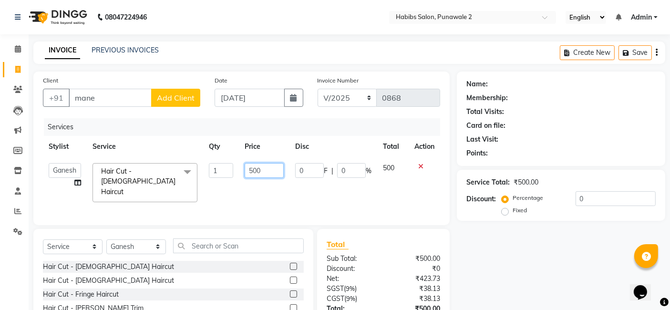
click at [271, 169] on input "500" at bounding box center [264, 170] width 39 height 15
type input "5"
type input "200"
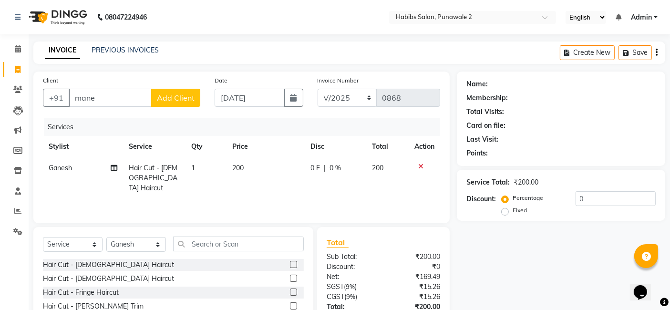
click at [173, 99] on span "Add Client" at bounding box center [176, 98] width 38 height 10
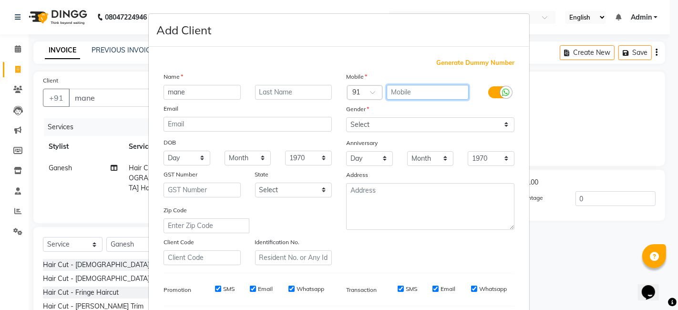
click at [414, 91] on input "text" at bounding box center [428, 92] width 82 height 15
type input "9004497148"
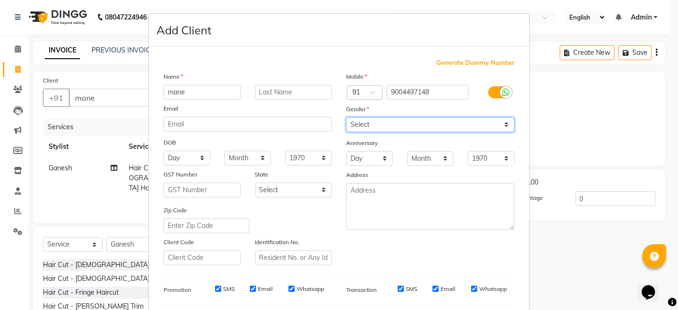
click at [502, 130] on select "Select [DEMOGRAPHIC_DATA] [DEMOGRAPHIC_DATA] Other Prefer Not To Say" at bounding box center [430, 124] width 168 height 15
select select "[DEMOGRAPHIC_DATA]"
click at [346, 117] on select "Select [DEMOGRAPHIC_DATA] [DEMOGRAPHIC_DATA] Other Prefer Not To Say" at bounding box center [430, 124] width 168 height 15
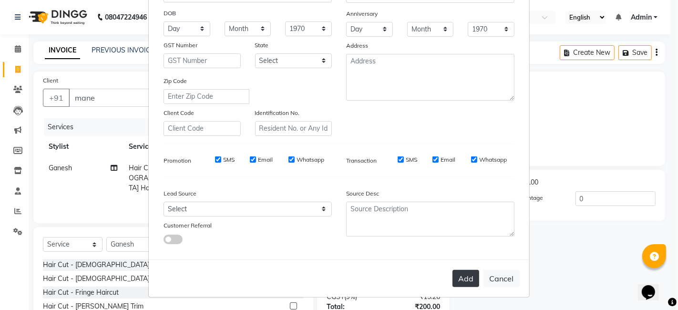
click at [469, 280] on button "Add" at bounding box center [466, 278] width 27 height 17
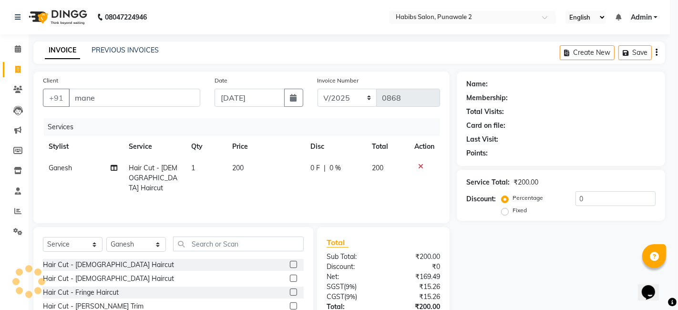
type input "9004497148"
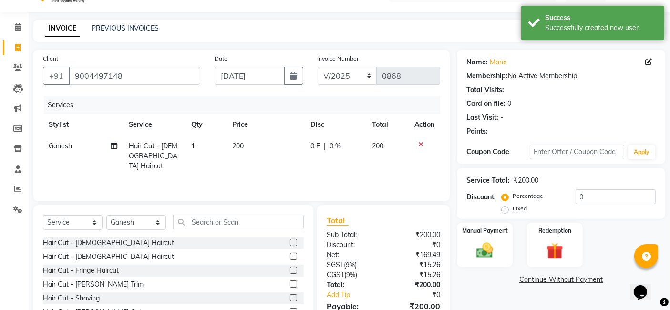
scroll to position [64, 0]
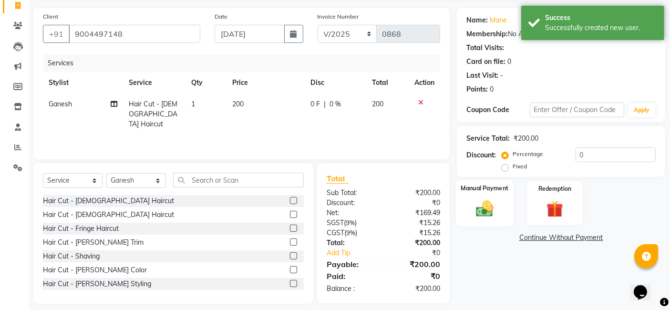
click at [488, 199] on img at bounding box center [485, 208] width 29 height 20
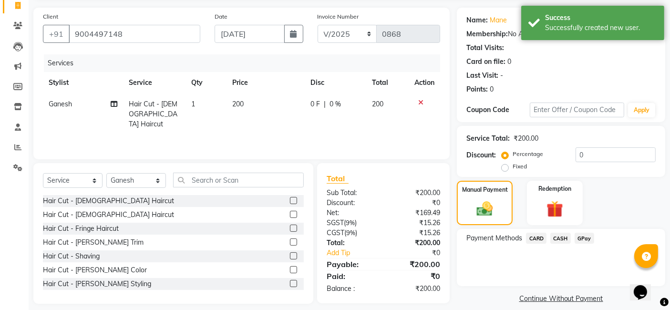
click at [580, 237] on span "GPay" at bounding box center [585, 238] width 20 height 11
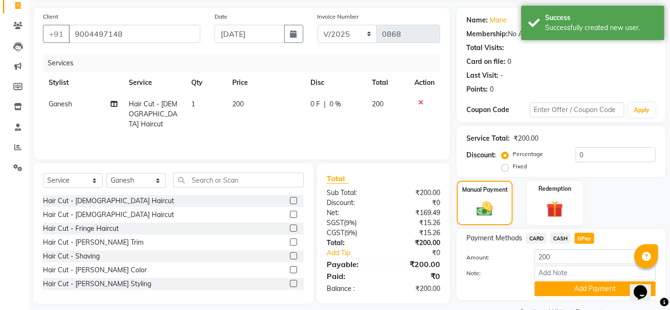
scroll to position [87, 0]
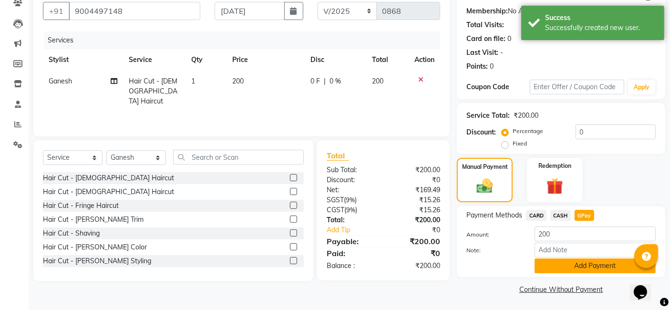
click at [586, 269] on button "Add Payment" at bounding box center [595, 265] width 121 height 15
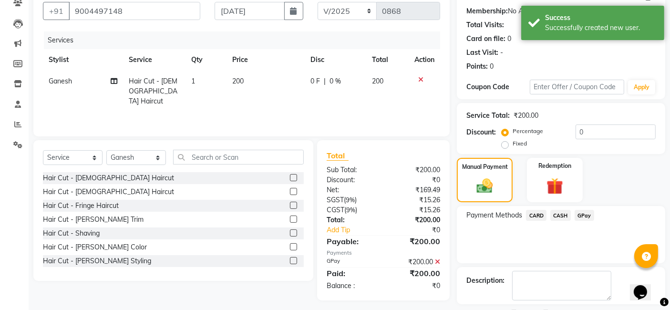
scroll to position [127, 0]
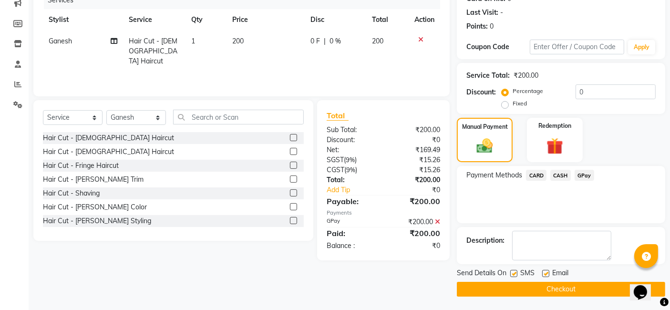
click at [574, 293] on button "Checkout" at bounding box center [561, 289] width 208 height 15
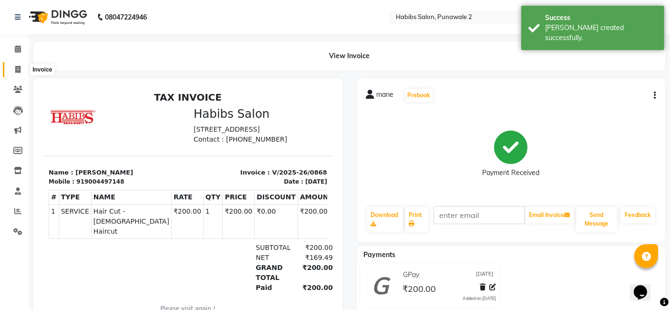
click at [12, 67] on span at bounding box center [18, 69] width 17 height 11
select select "8475"
select select "service"
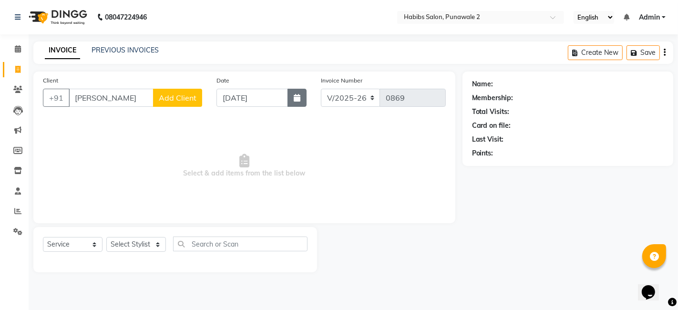
type input "[PERSON_NAME]"
click at [294, 103] on button "button" at bounding box center [297, 98] width 19 height 18
select select "9"
select select "2025"
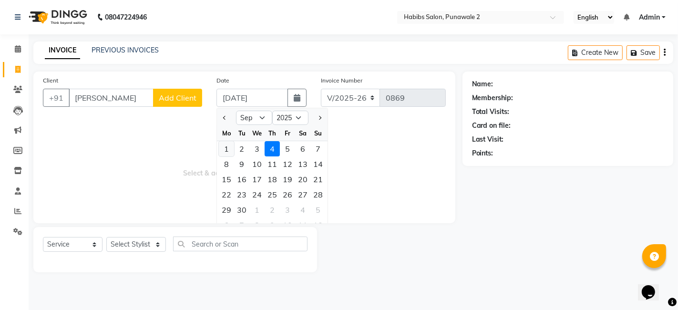
click at [226, 145] on div "1" at bounding box center [226, 148] width 15 height 15
type input "[DATE]"
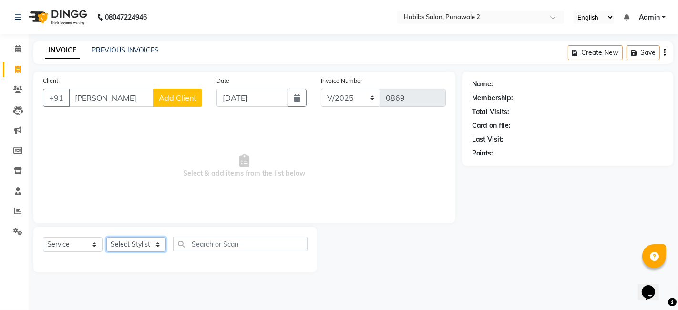
click at [158, 239] on select "Select Stylist Chandan Ganesh Gauri [PERSON_NAME] [PERSON_NAME] nikhil [PERSON_…" at bounding box center [136, 244] width 60 height 15
select select "82974"
click at [106, 237] on select "Select Stylist Chandan Ganesh Gauri [PERSON_NAME] [PERSON_NAME] nikhil [PERSON_…" at bounding box center [136, 244] width 60 height 15
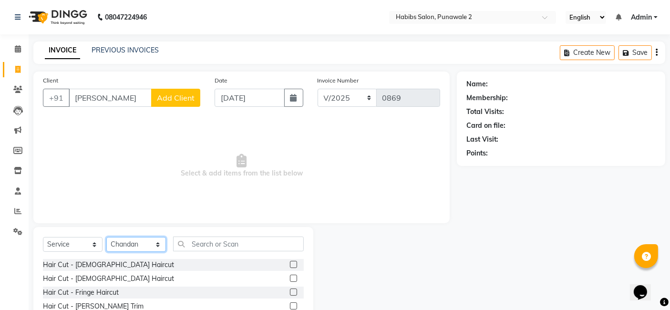
scroll to position [72, 0]
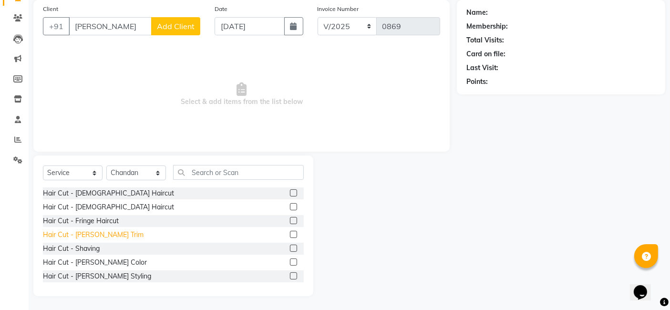
click at [87, 234] on div "Hair Cut - [PERSON_NAME] Trim" at bounding box center [93, 235] width 101 height 10
checkbox input "false"
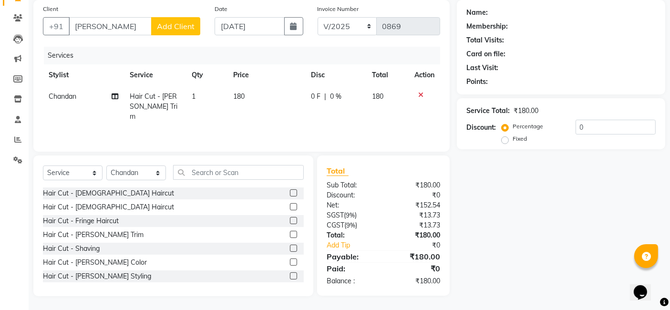
click at [250, 91] on td "180" at bounding box center [266, 106] width 78 height 41
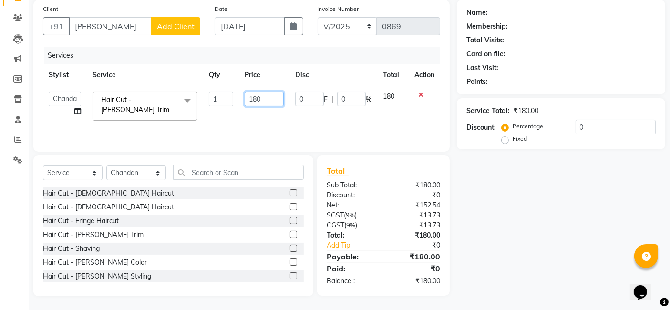
click at [264, 99] on input "180" at bounding box center [264, 99] width 39 height 15
type input "1"
type input "400"
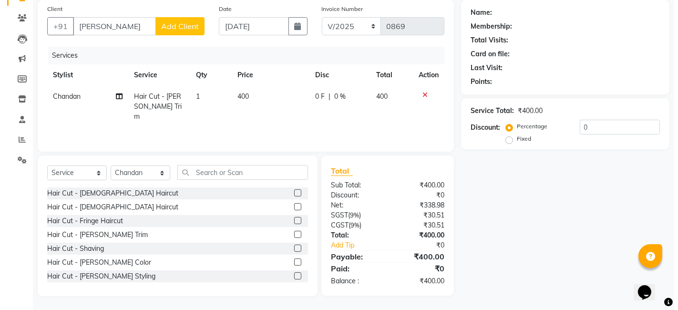
scroll to position [0, 0]
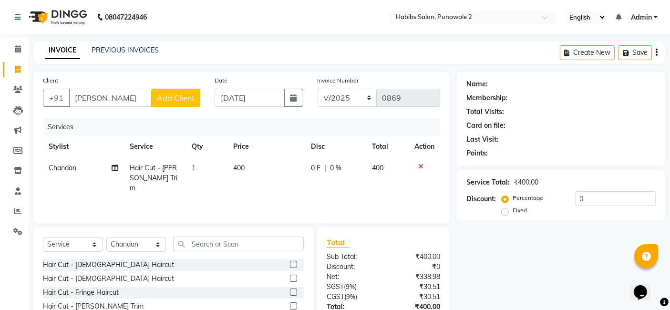
click at [171, 98] on span "Add Client" at bounding box center [176, 98] width 38 height 10
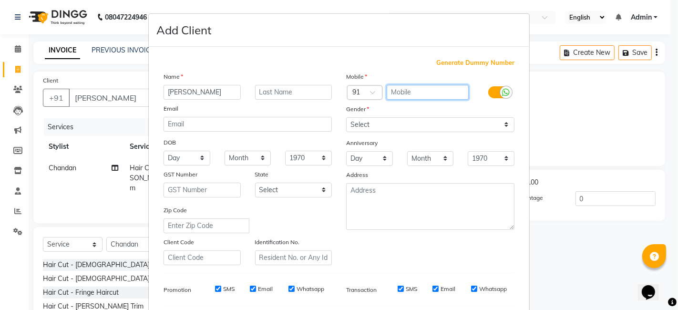
click at [395, 89] on input "text" at bounding box center [428, 92] width 82 height 15
type input "8888009040"
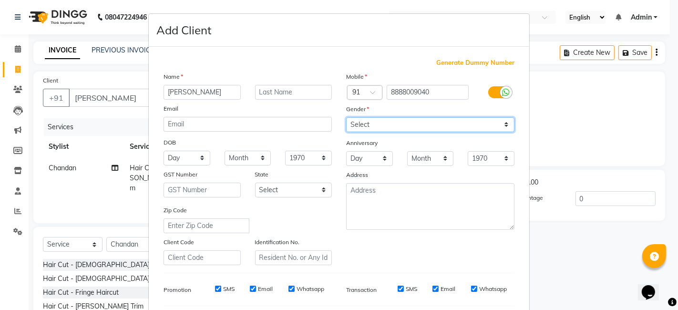
click at [502, 119] on select "Select [DEMOGRAPHIC_DATA] [DEMOGRAPHIC_DATA] Other Prefer Not To Say" at bounding box center [430, 124] width 168 height 15
select select "[DEMOGRAPHIC_DATA]"
click at [346, 117] on select "Select [DEMOGRAPHIC_DATA] [DEMOGRAPHIC_DATA] Other Prefer Not To Say" at bounding box center [430, 124] width 168 height 15
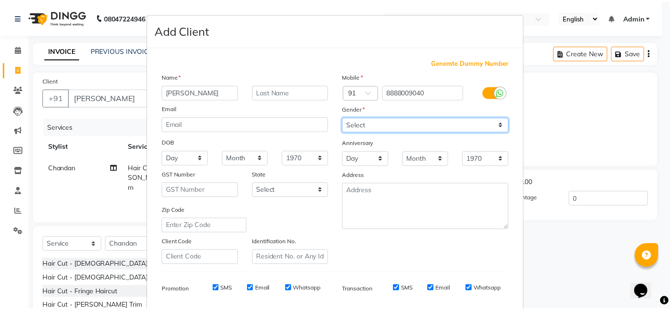
scroll to position [129, 0]
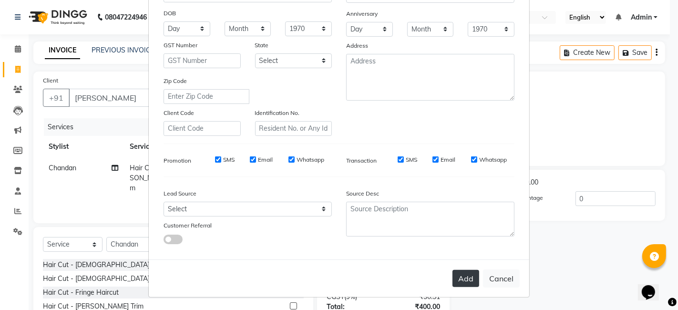
click at [460, 276] on button "Add" at bounding box center [466, 278] width 27 height 17
type input "8888009040"
select select
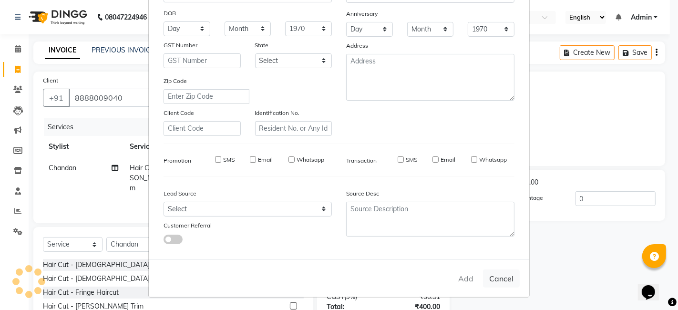
select select
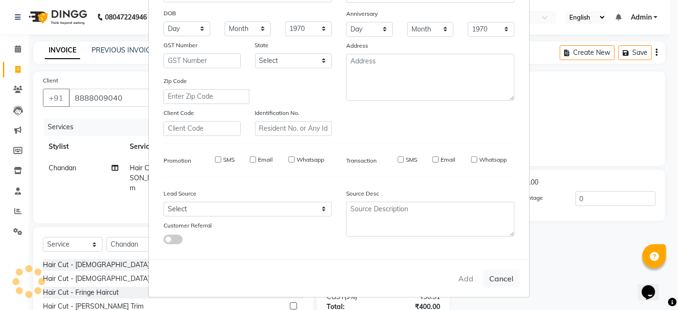
checkbox input "false"
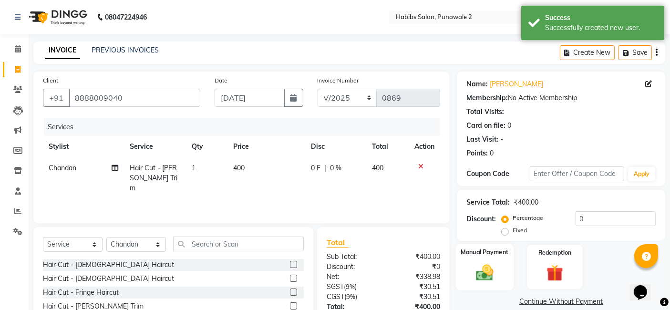
click at [485, 273] on img at bounding box center [485, 272] width 29 height 20
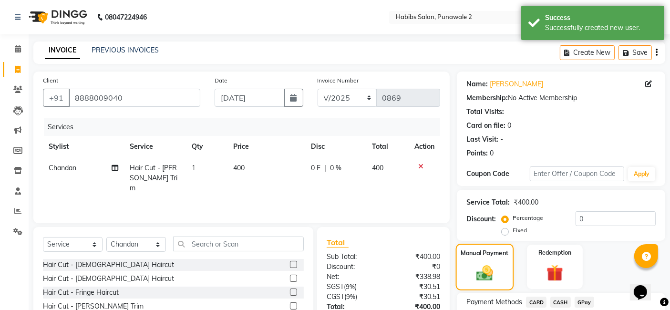
scroll to position [73, 0]
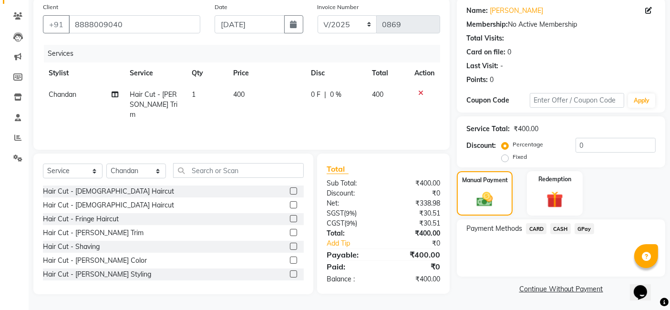
click at [585, 225] on span "GPay" at bounding box center [585, 228] width 20 height 11
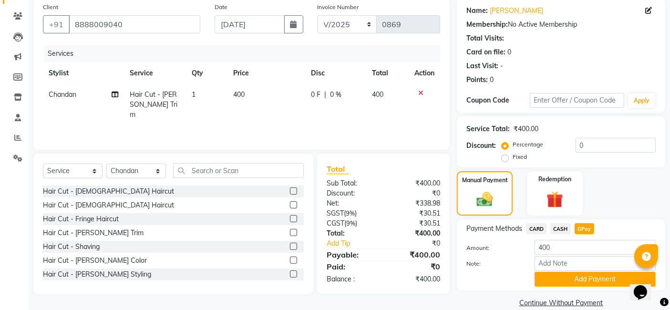
scroll to position [87, 0]
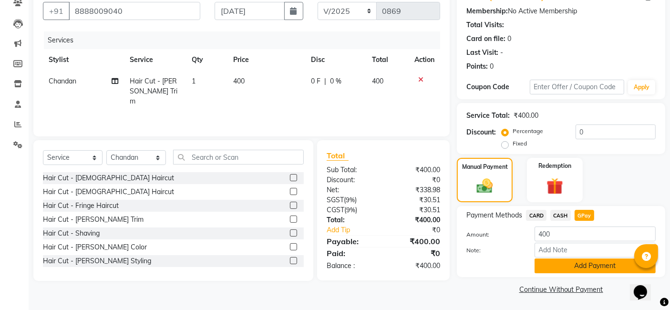
click at [597, 269] on button "Add Payment" at bounding box center [595, 265] width 121 height 15
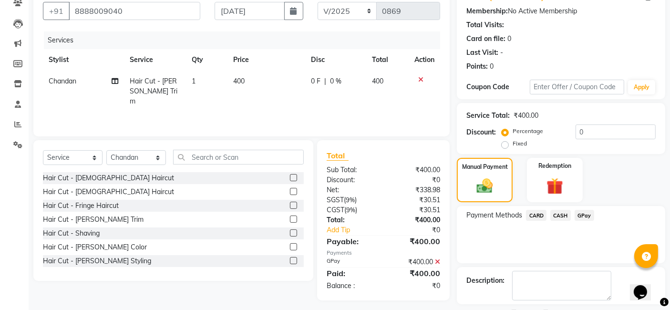
scroll to position [127, 0]
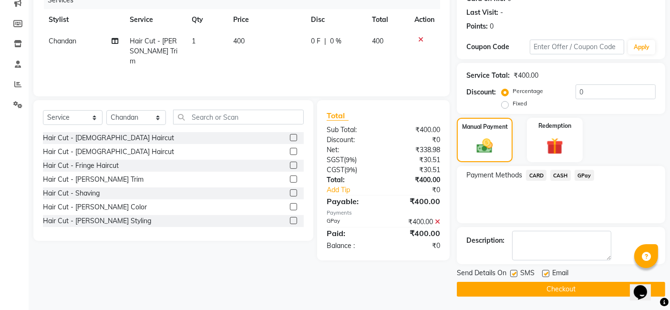
click at [568, 290] on button "Checkout" at bounding box center [561, 289] width 208 height 15
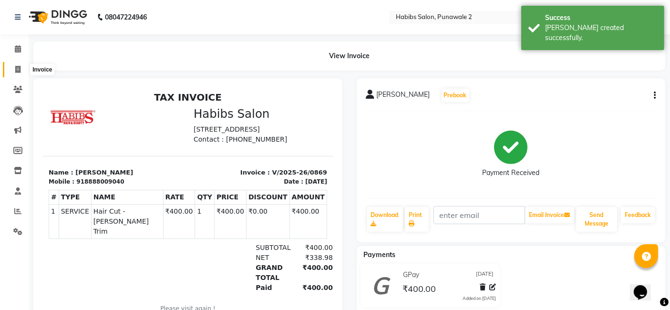
click at [17, 67] on icon at bounding box center [17, 69] width 5 height 7
select select "8475"
select select "service"
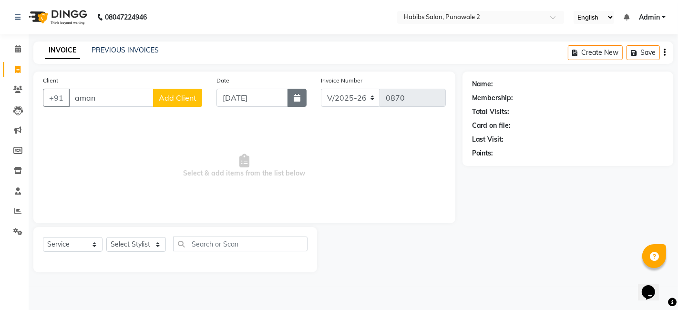
type input "aman"
click at [293, 89] on button "button" at bounding box center [297, 98] width 19 height 18
select select "9"
select select "2025"
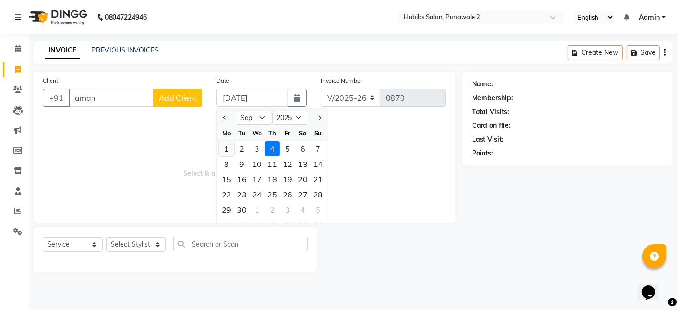
click at [225, 145] on div "1" at bounding box center [226, 148] width 15 height 15
type input "[DATE]"
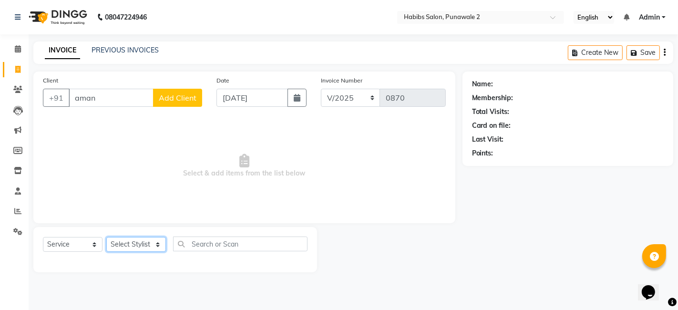
click at [147, 242] on select "Select Stylist Chandan Ganesh Gauri [PERSON_NAME] [PERSON_NAME] nikhil [PERSON_…" at bounding box center [136, 244] width 60 height 15
select select "82975"
click at [106, 237] on select "Select Stylist Chandan Ganesh Gauri [PERSON_NAME] [PERSON_NAME] nikhil [PERSON_…" at bounding box center [136, 244] width 60 height 15
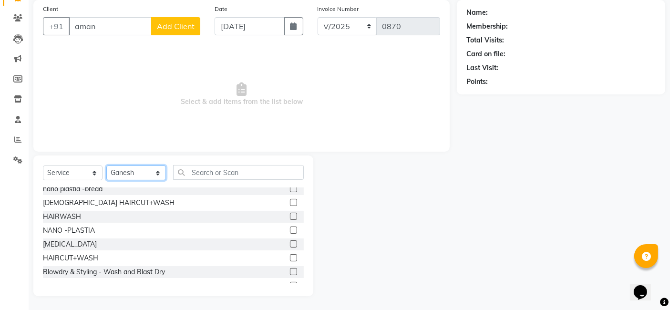
scroll to position [226, 0]
click at [290, 200] on label at bounding box center [293, 201] width 7 height 7
click at [290, 200] on input "checkbox" at bounding box center [293, 202] width 6 height 6
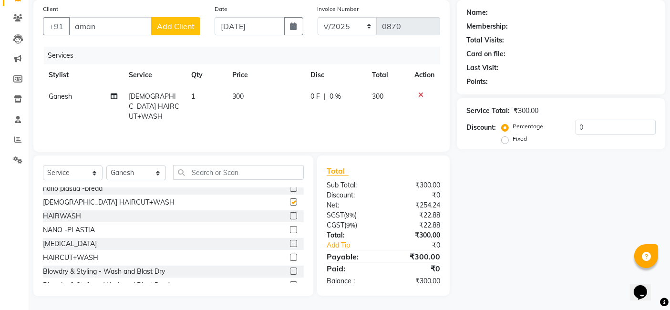
checkbox input "false"
click at [250, 93] on td "300" at bounding box center [266, 106] width 78 height 41
select select "82975"
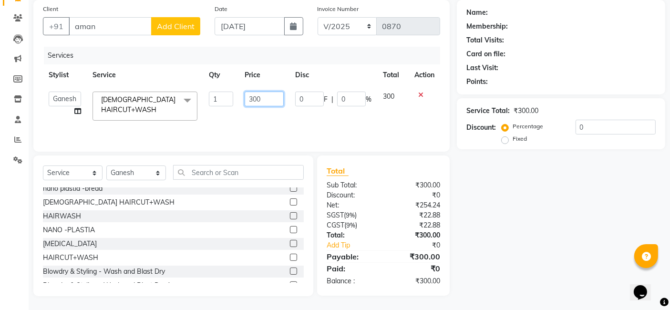
click at [269, 100] on input "300" at bounding box center [264, 99] width 39 height 15
type input "3"
type input "400"
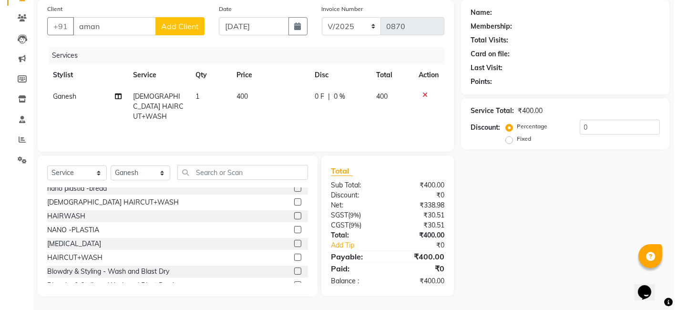
scroll to position [0, 0]
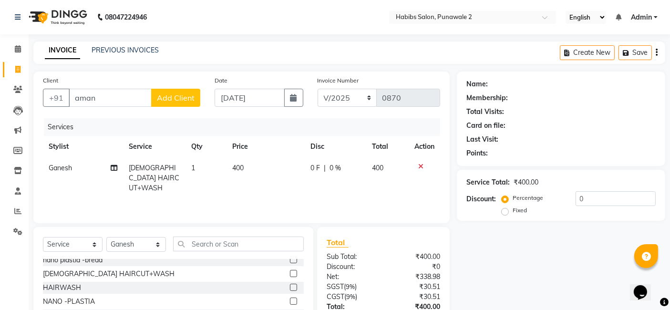
click at [174, 92] on button "Add Client" at bounding box center [175, 98] width 49 height 18
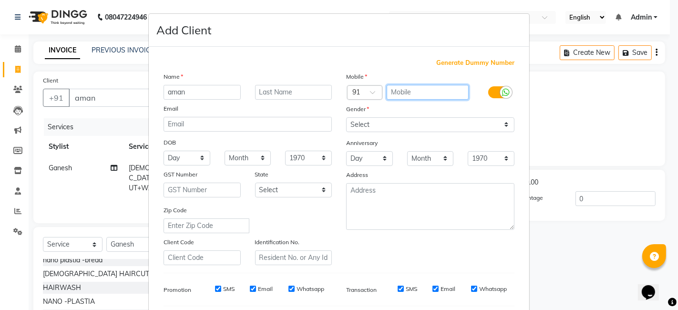
click at [408, 91] on input "text" at bounding box center [428, 92] width 82 height 15
type input "8821837357"
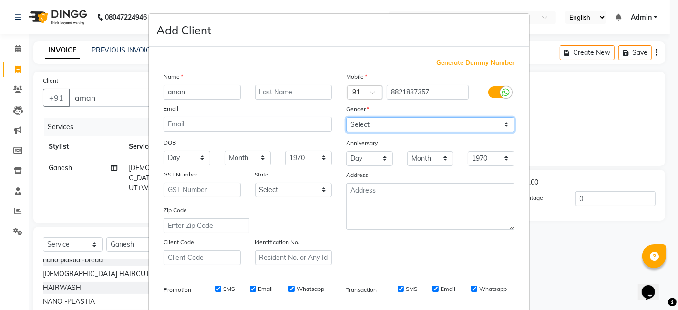
click at [501, 122] on select "Select [DEMOGRAPHIC_DATA] [DEMOGRAPHIC_DATA] Other Prefer Not To Say" at bounding box center [430, 124] width 168 height 15
select select "[DEMOGRAPHIC_DATA]"
click at [346, 117] on select "Select [DEMOGRAPHIC_DATA] [DEMOGRAPHIC_DATA] Other Prefer Not To Say" at bounding box center [430, 124] width 168 height 15
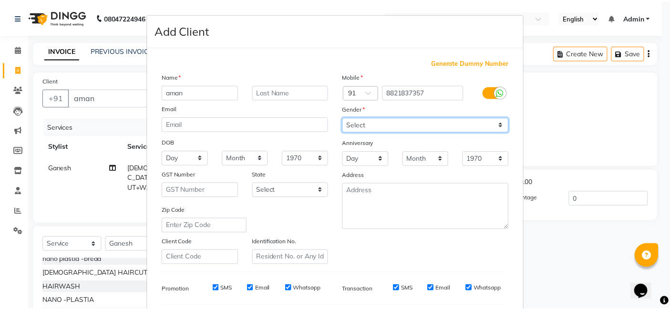
scroll to position [129, 0]
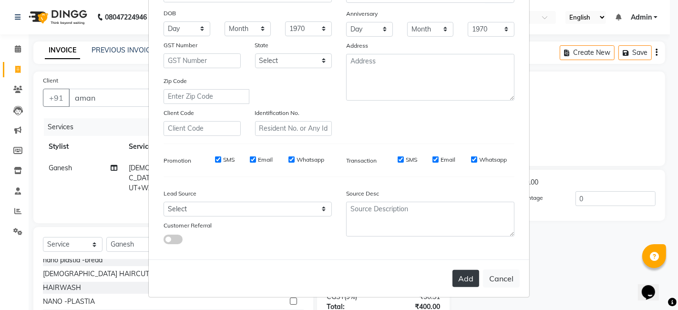
click at [462, 278] on button "Add" at bounding box center [466, 278] width 27 height 17
type input "8821837357"
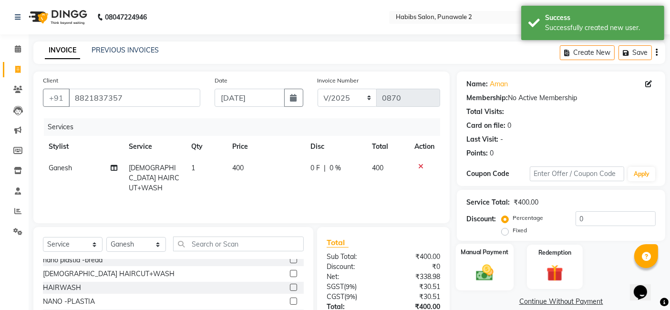
click at [485, 265] on img at bounding box center [485, 272] width 29 height 20
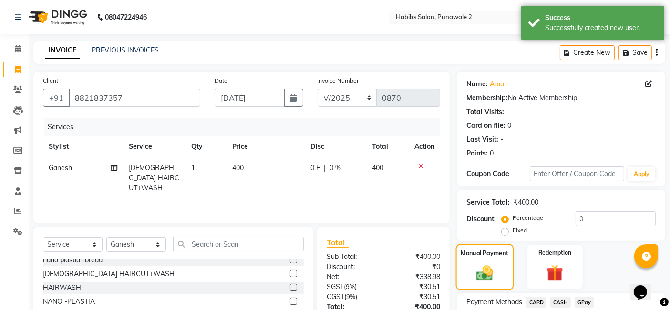
scroll to position [73, 0]
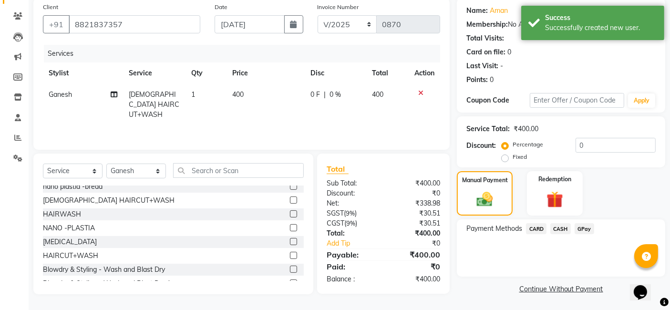
click at [588, 224] on span "GPay" at bounding box center [585, 228] width 20 height 11
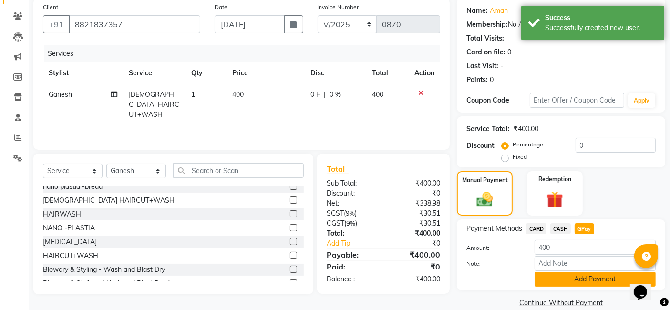
click at [587, 280] on button "Add Payment" at bounding box center [595, 279] width 121 height 15
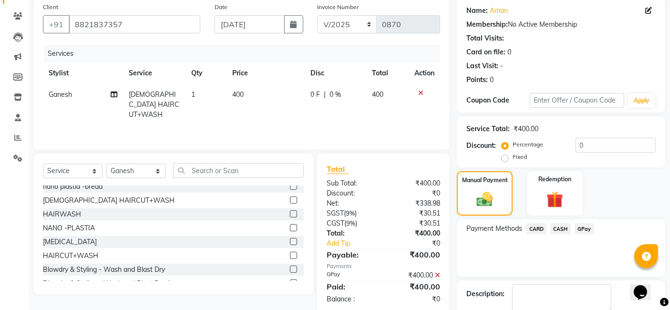
scroll to position [127, 0]
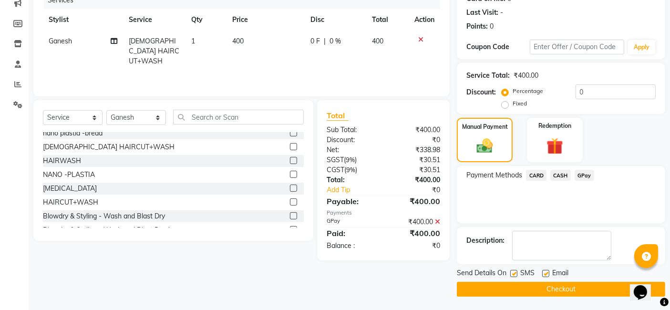
click at [588, 290] on button "Checkout" at bounding box center [561, 289] width 208 height 15
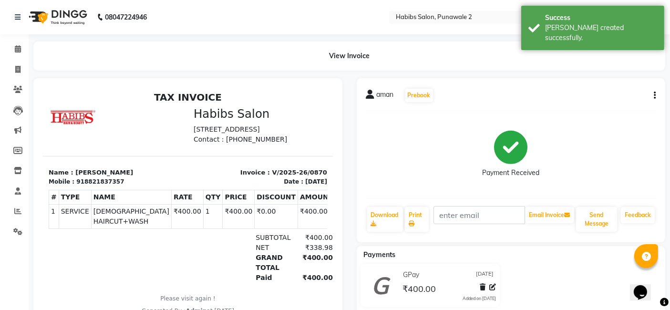
scroll to position [35, 0]
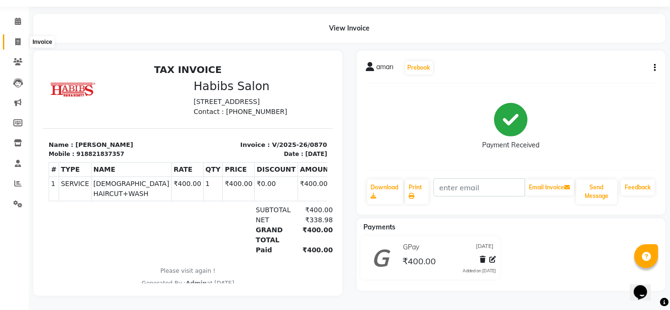
click at [18, 38] on icon at bounding box center [17, 41] width 5 height 7
select select "8475"
select select "service"
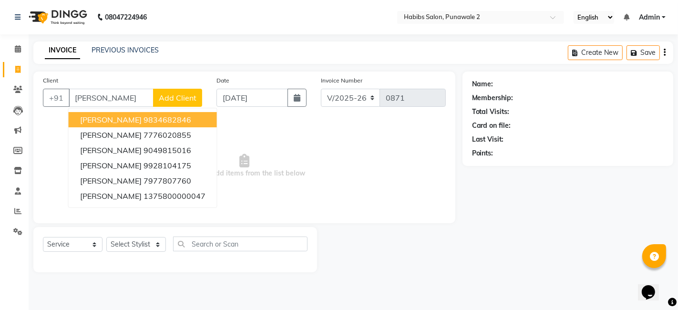
type input "[PERSON_NAME]"
click at [308, 100] on div "Date [DATE]" at bounding box center [261, 94] width 104 height 39
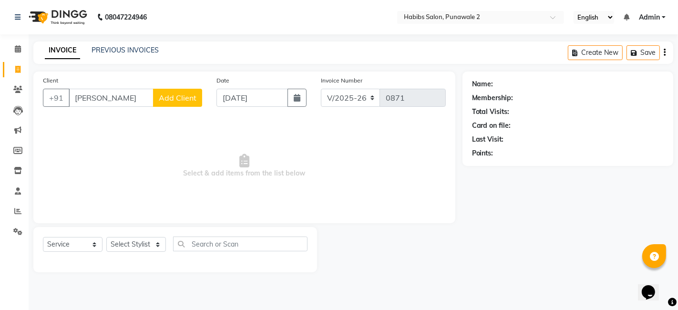
click at [308, 100] on div "Date [DATE]" at bounding box center [261, 94] width 104 height 39
click at [296, 101] on icon "button" at bounding box center [297, 98] width 7 height 8
select select "9"
select select "2025"
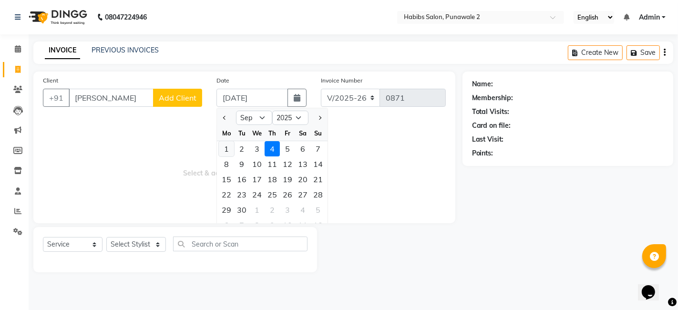
click at [226, 147] on div "1" at bounding box center [226, 148] width 15 height 15
type input "[DATE]"
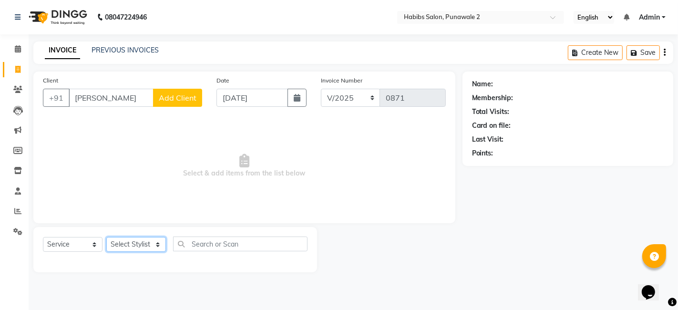
click at [154, 240] on select "Select Stylist Chandan Ganesh Gauri [PERSON_NAME] [PERSON_NAME] nikhil [PERSON_…" at bounding box center [136, 244] width 60 height 15
select select "82974"
click at [106, 237] on select "Select Stylist Chandan Ganesh Gauri [PERSON_NAME] [PERSON_NAME] nikhil [PERSON_…" at bounding box center [136, 244] width 60 height 15
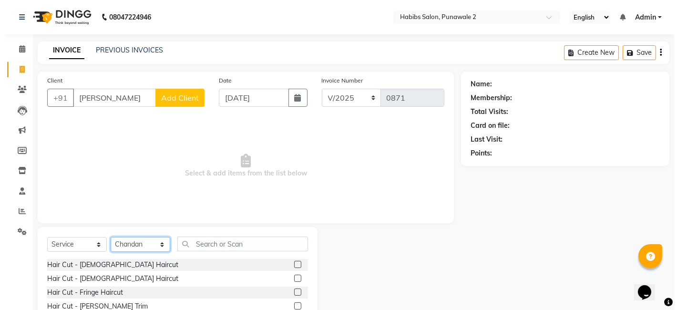
scroll to position [72, 0]
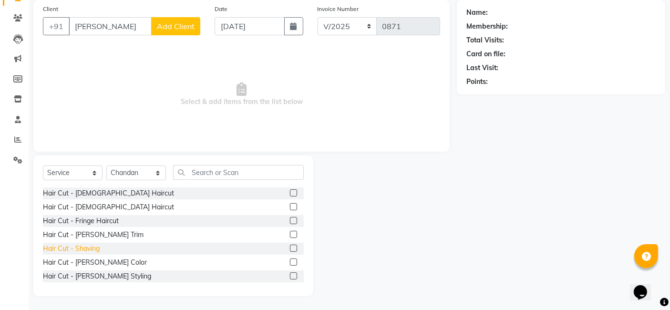
click at [85, 247] on div "Hair Cut - Shaving" at bounding box center [71, 249] width 57 height 10
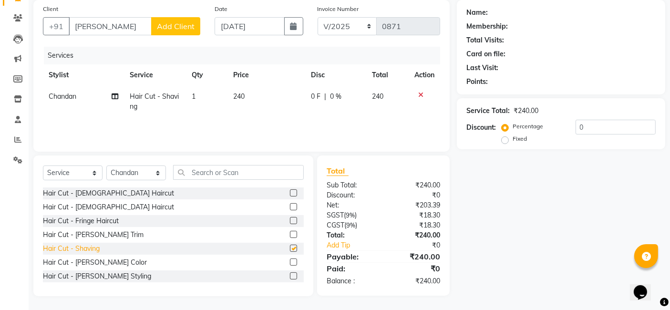
checkbox input "false"
click at [255, 95] on td "240" at bounding box center [266, 101] width 78 height 31
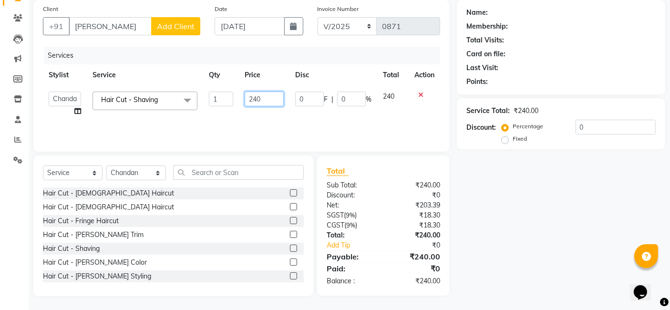
click at [262, 96] on input "240" at bounding box center [264, 99] width 39 height 15
type input "2"
type input "400"
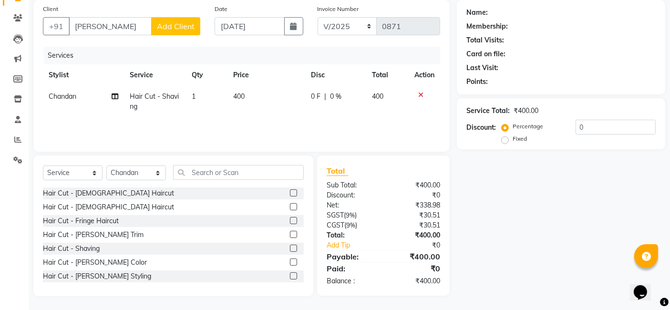
click at [180, 29] on span "Add Client" at bounding box center [176, 26] width 38 height 10
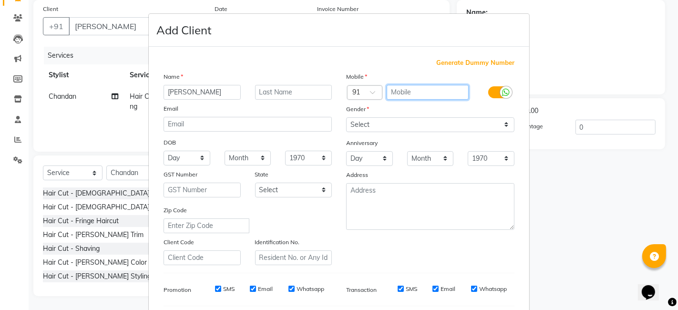
click at [408, 91] on input "text" at bounding box center [428, 92] width 82 height 15
type input "9545551004"
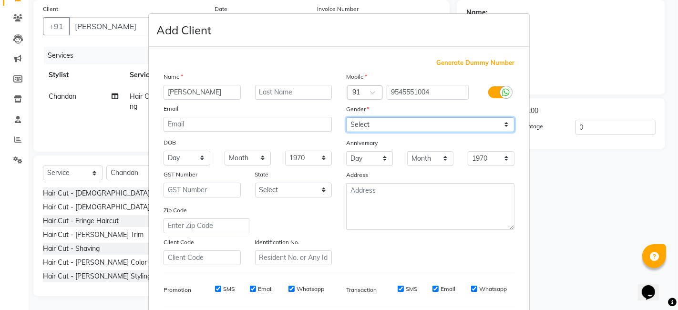
click at [503, 126] on div "Mobile Country Code × 91 9545551004 Gender Select [DEMOGRAPHIC_DATA] [DEMOGRAPH…" at bounding box center [430, 169] width 183 height 194
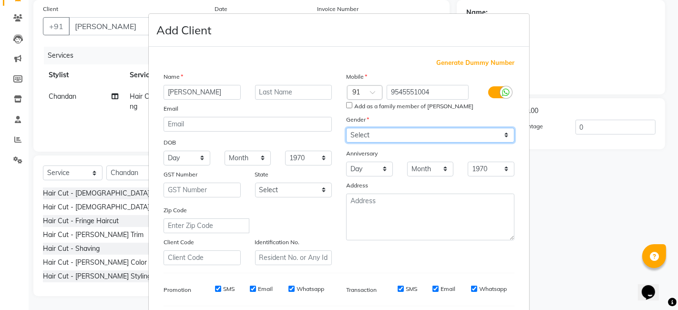
select select "[DEMOGRAPHIC_DATA]"
click at [346, 128] on select "Select [DEMOGRAPHIC_DATA] [DEMOGRAPHIC_DATA] Other Prefer Not To Say" at bounding box center [430, 135] width 168 height 15
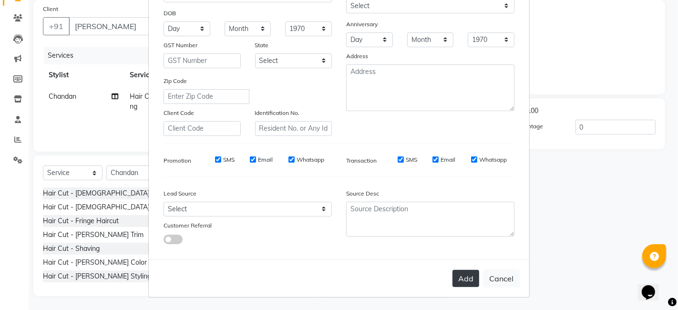
click at [471, 277] on button "Add" at bounding box center [466, 278] width 27 height 17
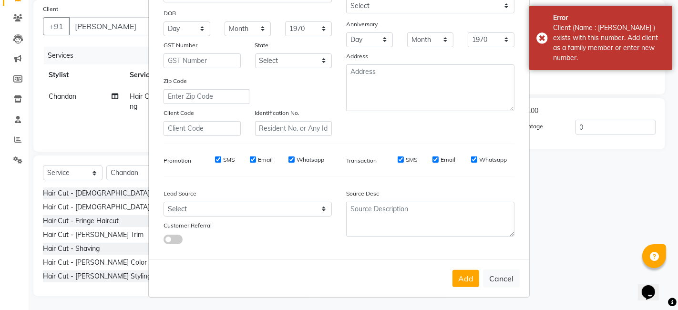
scroll to position [0, 0]
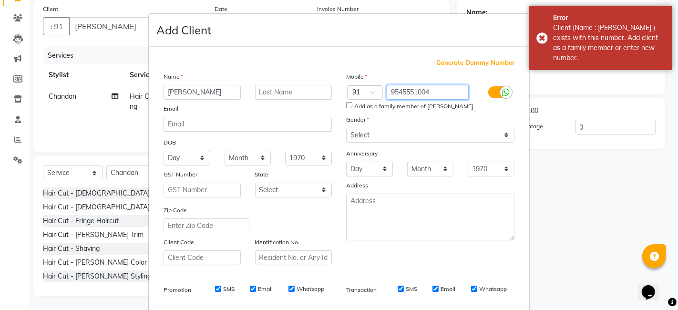
click at [433, 92] on input "9545551004" at bounding box center [428, 92] width 82 height 15
type input "9"
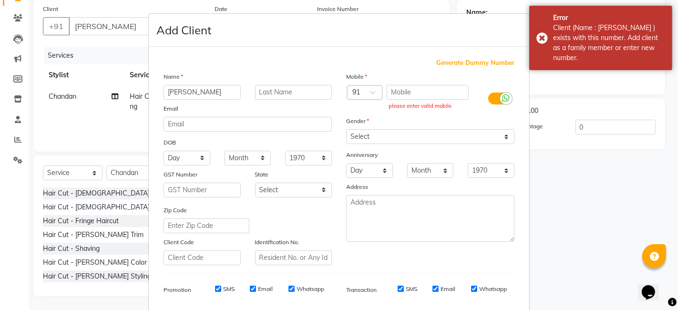
click at [496, 63] on span "Generate Dummy Number" at bounding box center [475, 63] width 78 height 10
type input "1375800000090"
checkbox input "false"
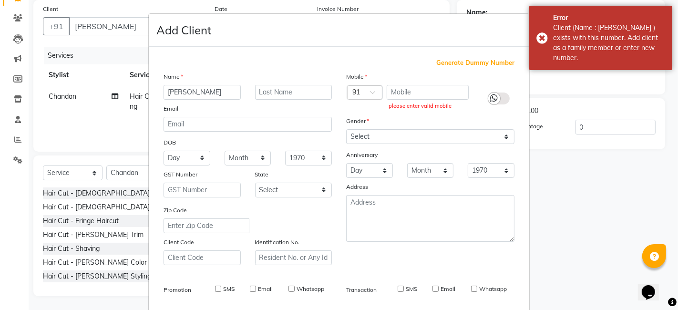
checkbox input "false"
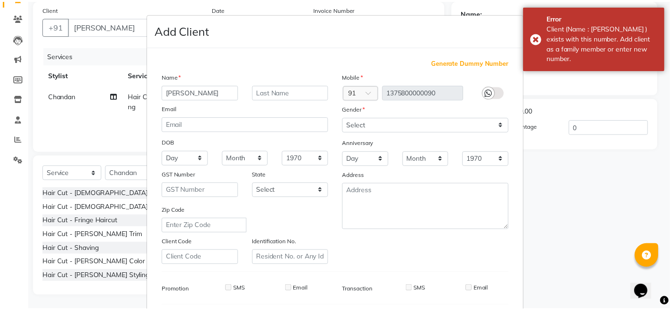
scroll to position [129, 0]
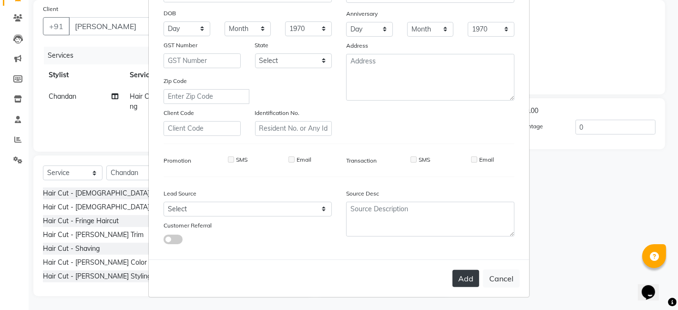
click at [466, 276] on button "Add" at bounding box center [466, 278] width 27 height 17
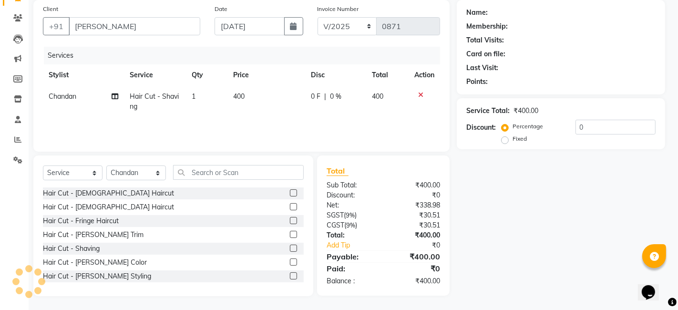
type input "1375800000090"
select select
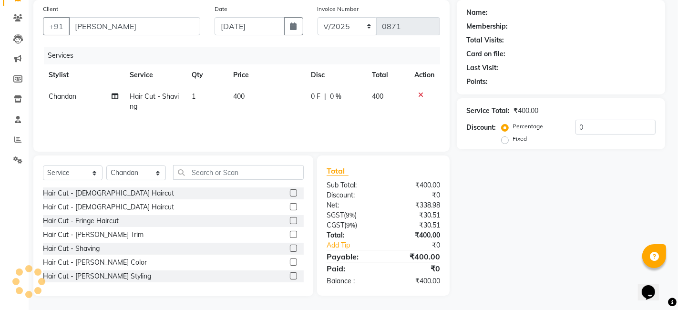
select select
checkbox input "false"
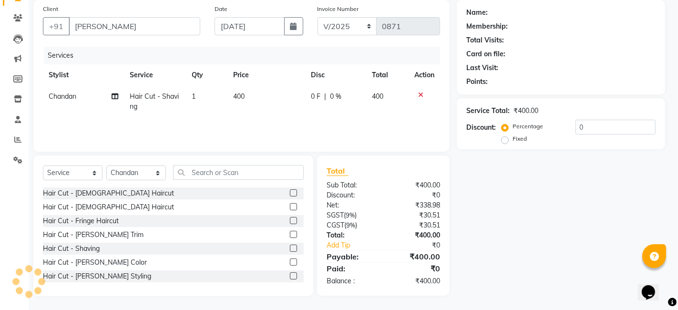
checkbox input "false"
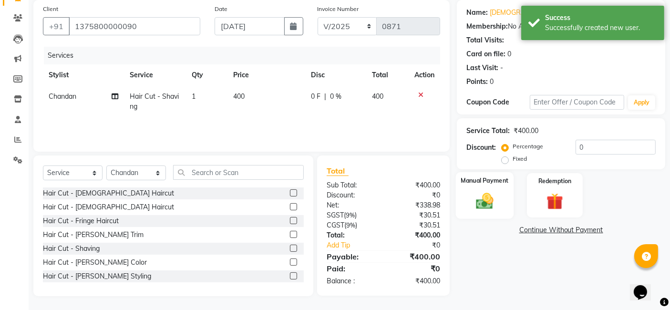
click at [498, 192] on img at bounding box center [485, 201] width 29 height 20
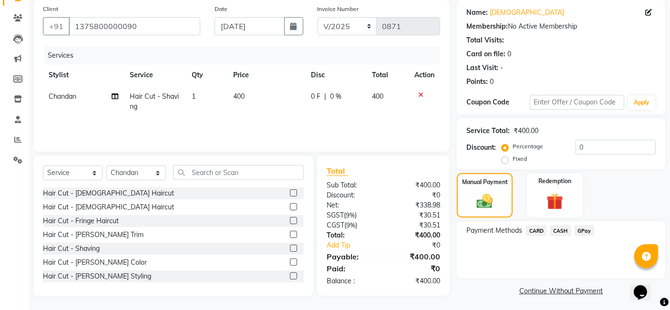
click at [587, 228] on span "GPay" at bounding box center [585, 230] width 20 height 11
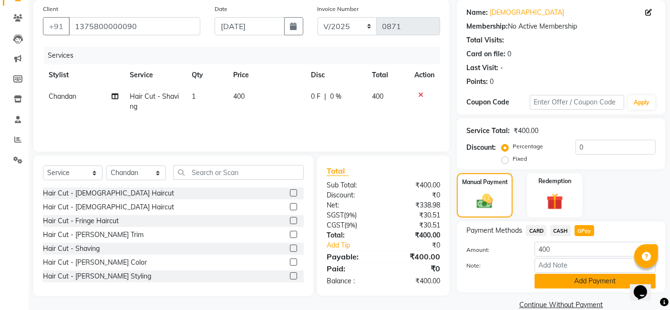
click at [583, 284] on button "Add Payment" at bounding box center [595, 281] width 121 height 15
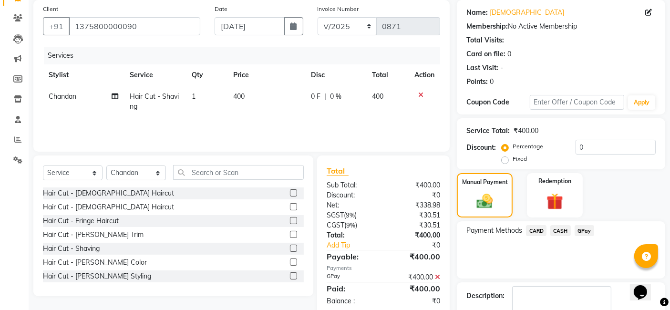
scroll to position [127, 0]
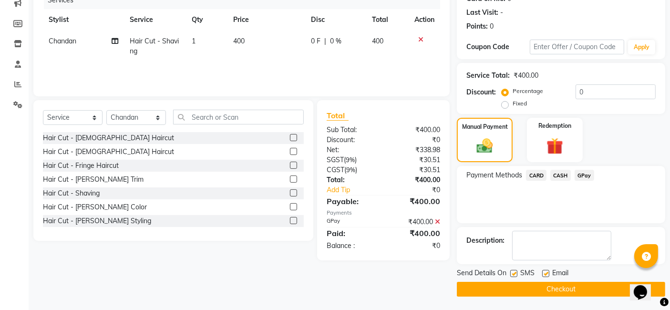
click at [582, 288] on button "Checkout" at bounding box center [561, 289] width 208 height 15
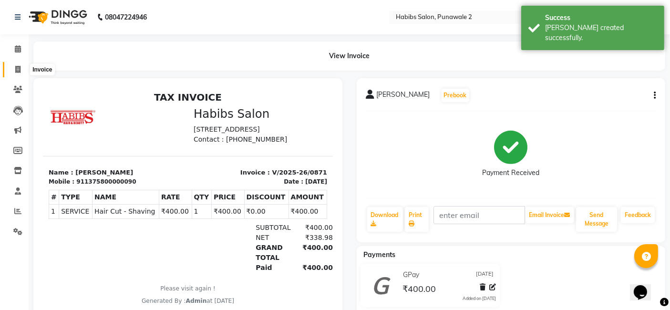
click at [21, 72] on span at bounding box center [18, 69] width 17 height 11
select select "8475"
select select "service"
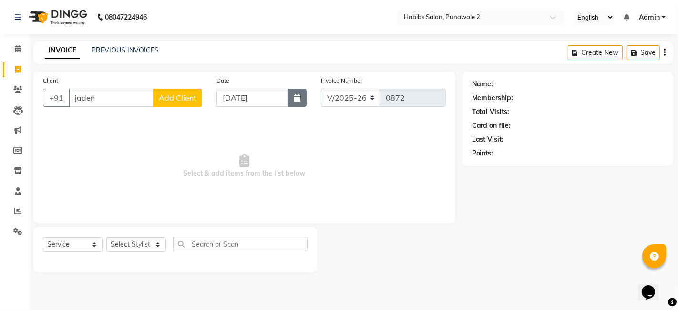
type input "jaden"
click at [293, 101] on button "button" at bounding box center [297, 98] width 19 height 18
select select "9"
select select "2025"
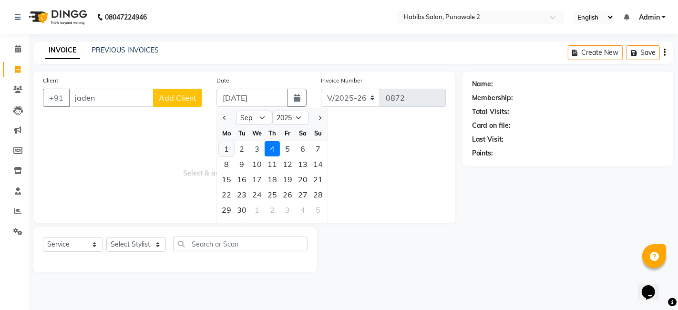
click at [229, 145] on div "1" at bounding box center [226, 148] width 15 height 15
type input "[DATE]"
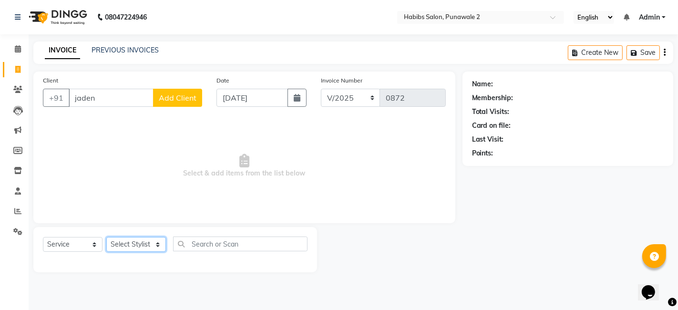
click at [153, 245] on select "Select Stylist Chandan Ganesh Gauri [PERSON_NAME] [PERSON_NAME] nikhil [PERSON_…" at bounding box center [136, 244] width 60 height 15
select select "82975"
click at [106, 237] on select "Select Stylist Chandan Ganesh Gauri [PERSON_NAME] [PERSON_NAME] nikhil [PERSON_…" at bounding box center [136, 244] width 60 height 15
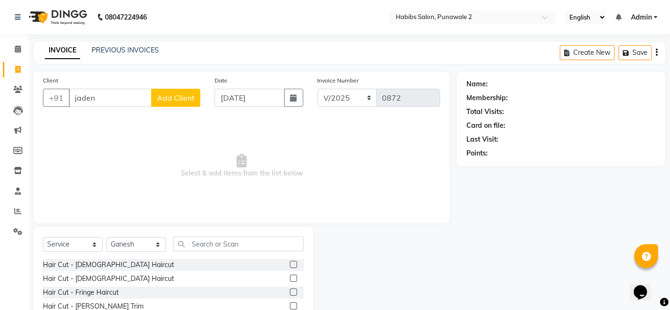
click at [290, 262] on label at bounding box center [293, 264] width 7 height 7
click at [290, 262] on input "checkbox" at bounding box center [293, 265] width 6 height 6
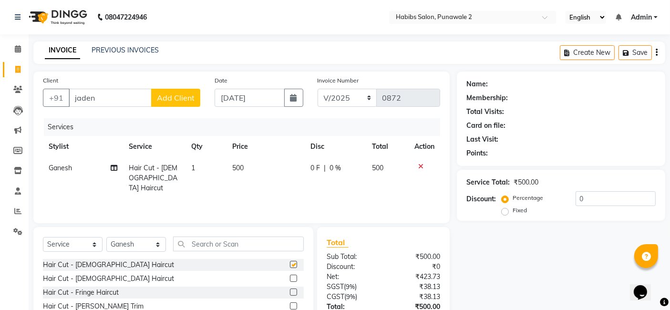
checkbox input "false"
click at [243, 173] on td "500" at bounding box center [266, 177] width 78 height 41
select select "82975"
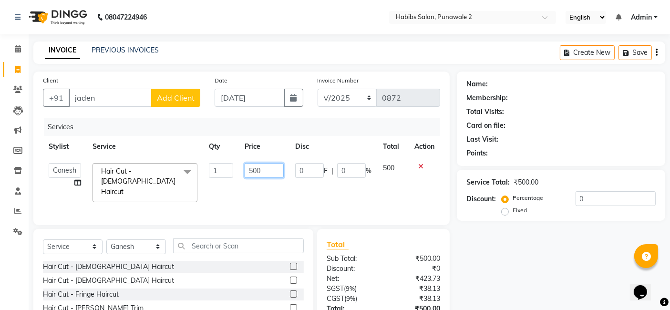
click at [261, 171] on input "500" at bounding box center [264, 170] width 39 height 15
type input "5"
type input "200"
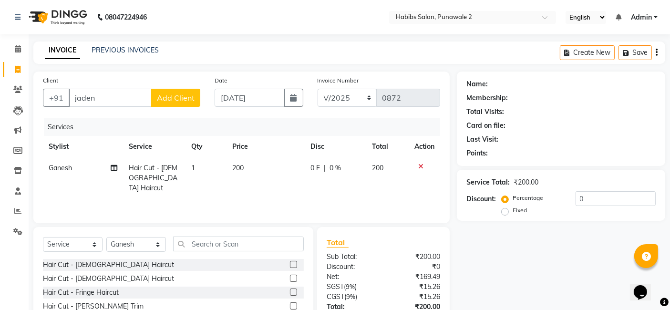
click at [186, 101] on span "Add Client" at bounding box center [176, 98] width 38 height 10
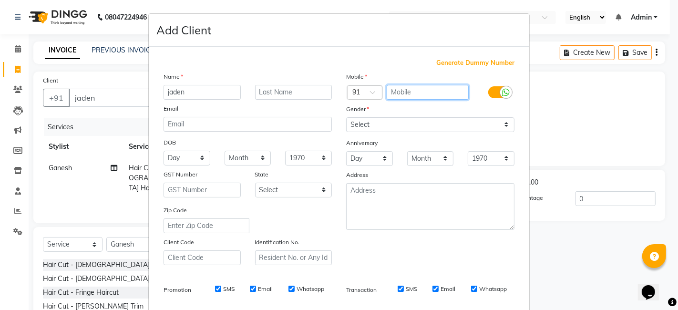
click at [391, 95] on input "text" at bounding box center [428, 92] width 82 height 15
type input "9021836653"
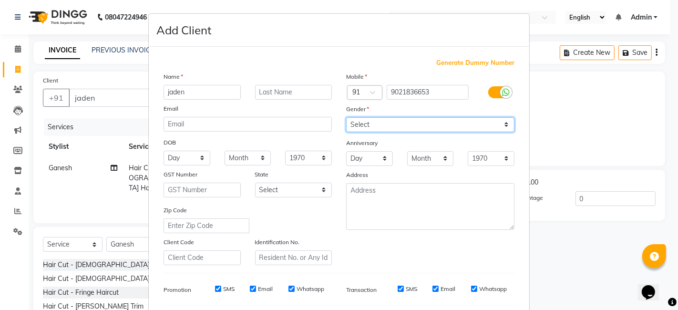
click at [503, 119] on div "Mobile Country Code × 91 9021836653 Gender Select [DEMOGRAPHIC_DATA] [DEMOGRAPH…" at bounding box center [430, 169] width 183 height 194
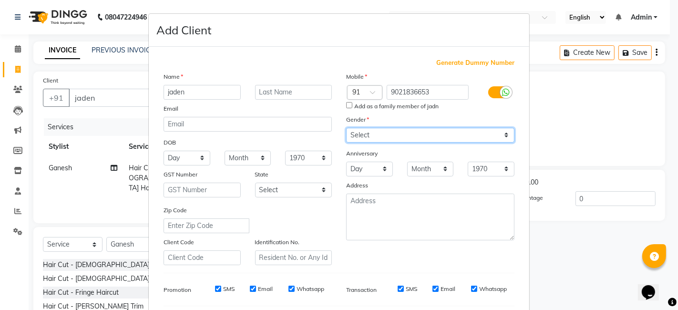
select select "[DEMOGRAPHIC_DATA]"
click at [346, 128] on select "Select [DEMOGRAPHIC_DATA] [DEMOGRAPHIC_DATA] Other Prefer Not To Say" at bounding box center [430, 135] width 168 height 15
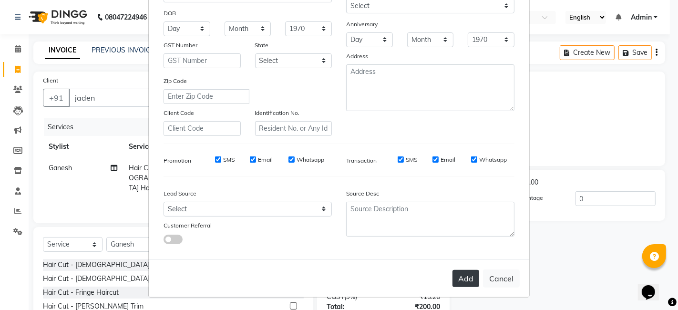
click at [464, 271] on button "Add" at bounding box center [466, 278] width 27 height 17
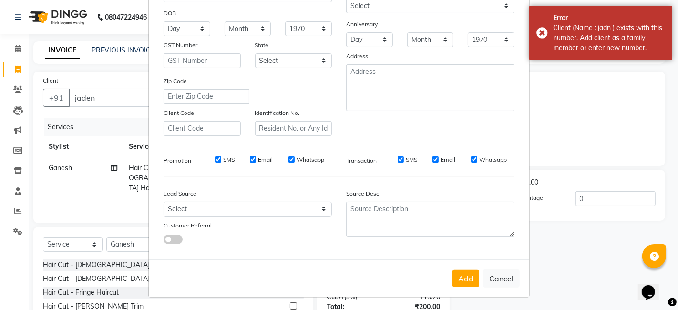
scroll to position [0, 0]
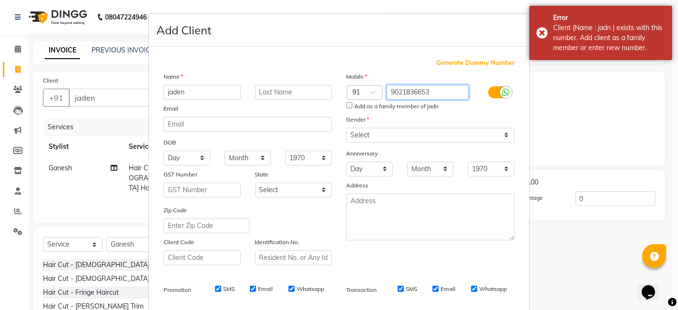
click at [443, 87] on input "9021836653" at bounding box center [428, 92] width 82 height 15
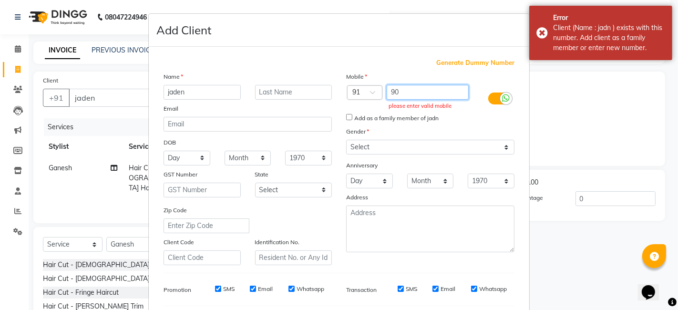
type input "9"
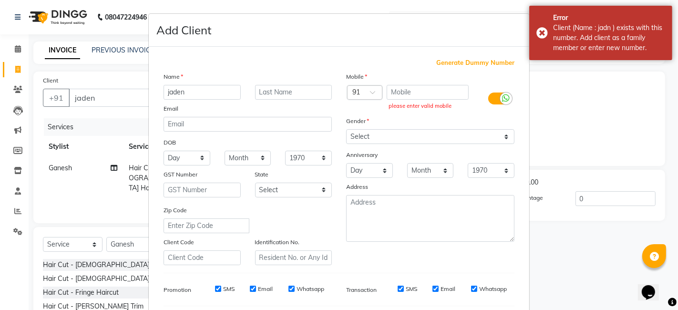
click at [477, 61] on span "Generate Dummy Number" at bounding box center [475, 63] width 78 height 10
type input "1375800000091"
checkbox input "false"
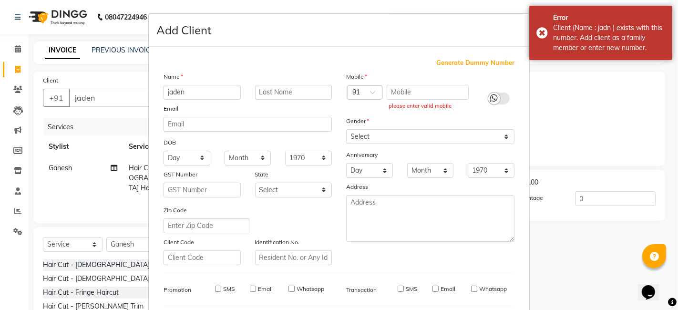
checkbox input "false"
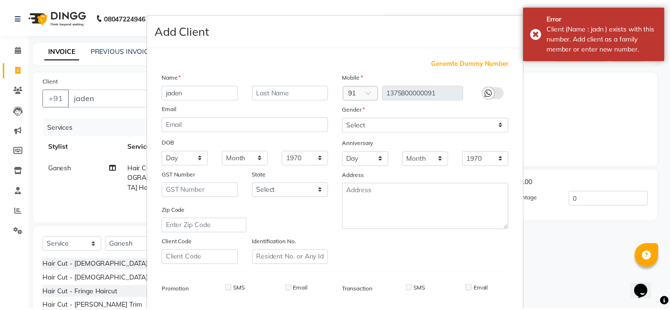
scroll to position [129, 0]
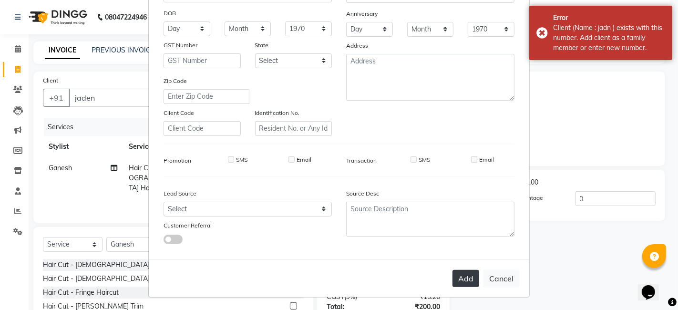
click at [460, 274] on button "Add" at bounding box center [466, 278] width 27 height 17
type input "1375800000091"
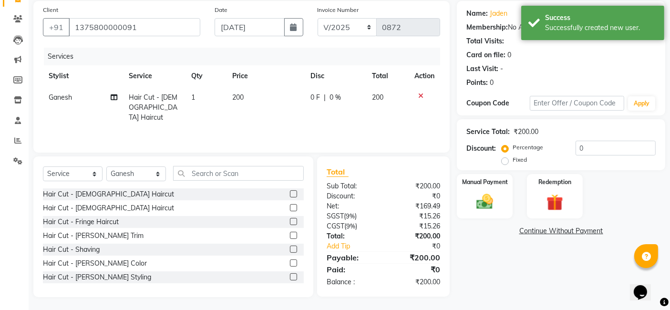
scroll to position [72, 0]
click at [484, 194] on img at bounding box center [485, 201] width 29 height 20
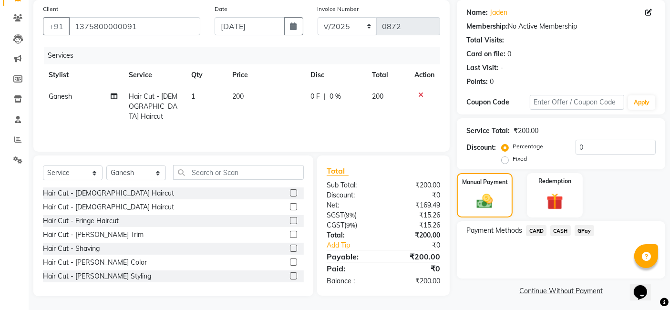
click at [585, 229] on span "GPay" at bounding box center [585, 230] width 20 height 11
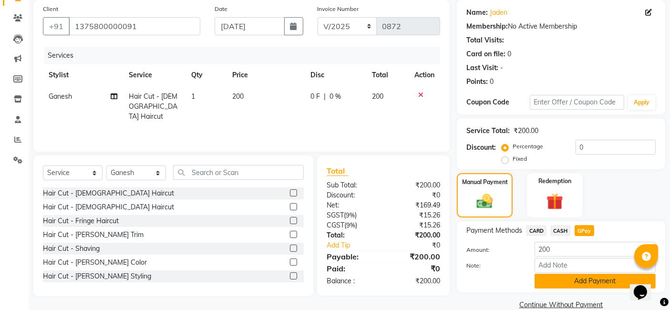
click at [601, 282] on button "Add Payment" at bounding box center [595, 281] width 121 height 15
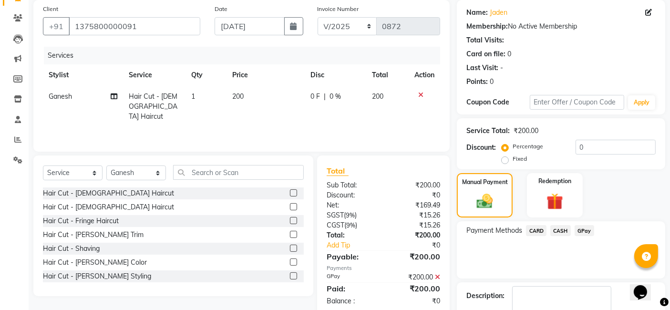
scroll to position [127, 0]
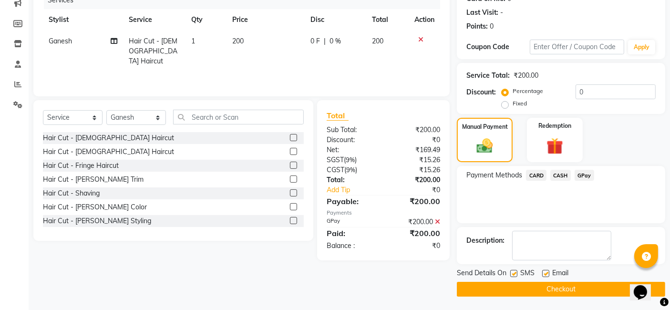
click at [563, 289] on button "Checkout" at bounding box center [561, 289] width 208 height 15
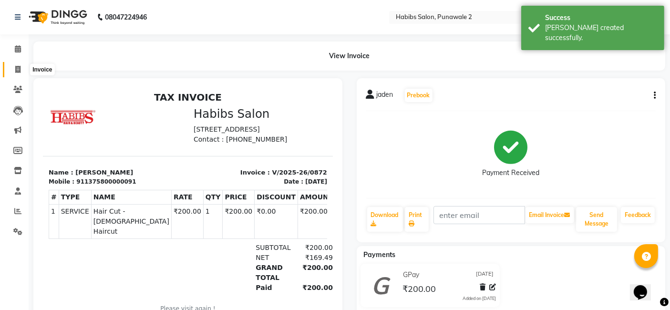
click at [22, 69] on span at bounding box center [18, 69] width 17 height 11
select select "8475"
select select "service"
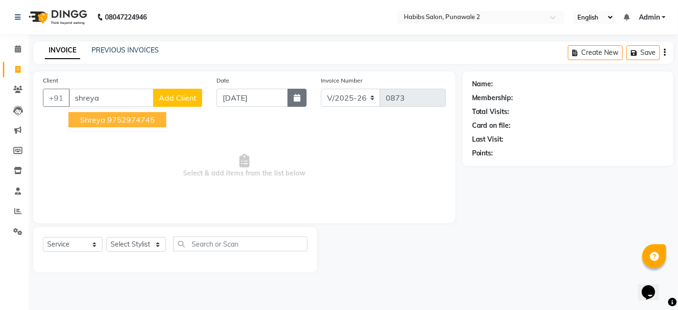
click at [296, 97] on icon "button" at bounding box center [297, 98] width 7 height 8
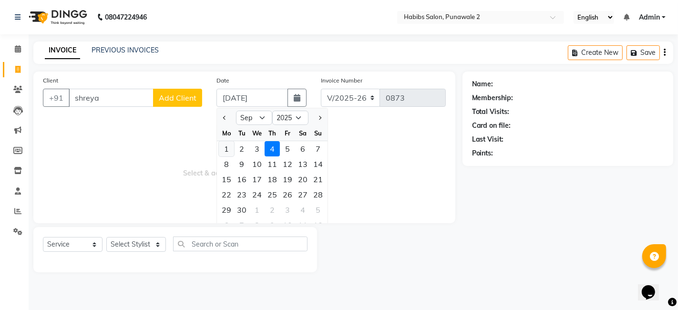
click at [221, 148] on div "1" at bounding box center [226, 148] width 15 height 15
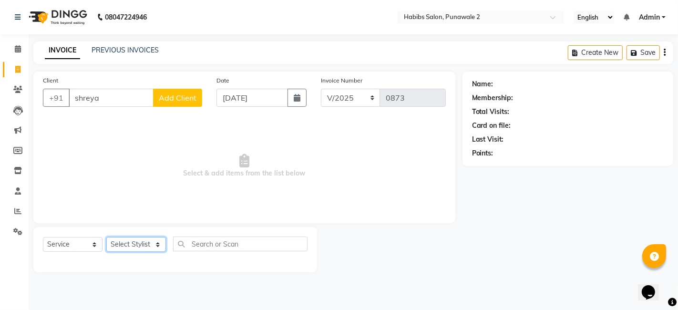
click at [140, 248] on select "Select Stylist Chandan Ganesh Gauri [PERSON_NAME] [PERSON_NAME] nikhil [PERSON_…" at bounding box center [136, 244] width 60 height 15
click at [106, 237] on select "Select Stylist Chandan Ganesh Gauri [PERSON_NAME] [PERSON_NAME] nikhil [PERSON_…" at bounding box center [136, 244] width 60 height 15
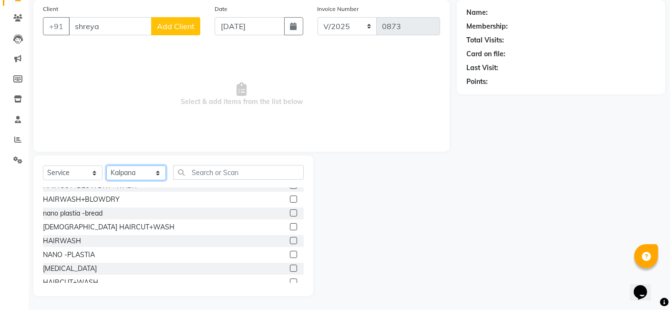
scroll to position [205, 0]
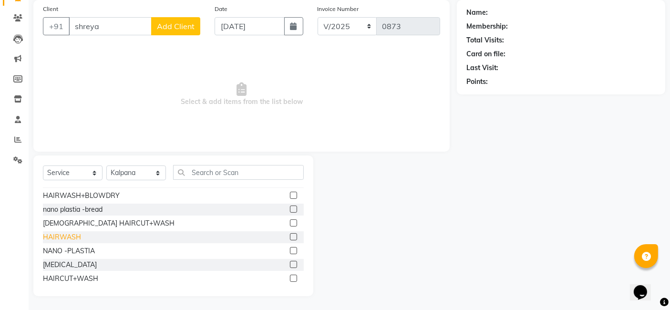
click at [62, 234] on div "HAIRWASH" at bounding box center [62, 237] width 38 height 10
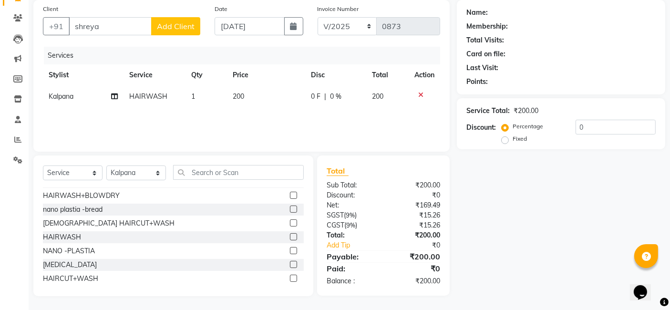
click at [242, 87] on td "200" at bounding box center [266, 96] width 78 height 21
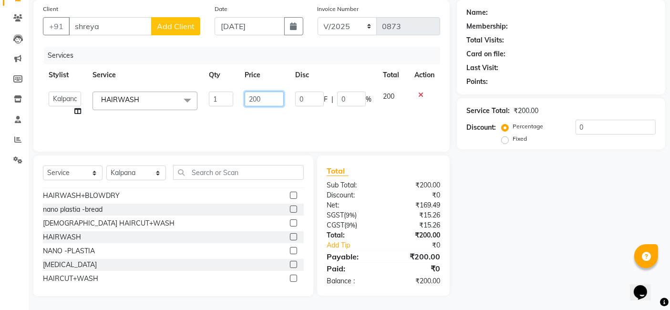
click at [265, 101] on input "200" at bounding box center [264, 99] width 39 height 15
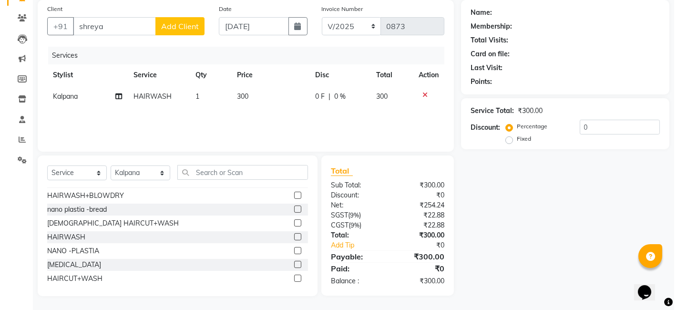
scroll to position [0, 0]
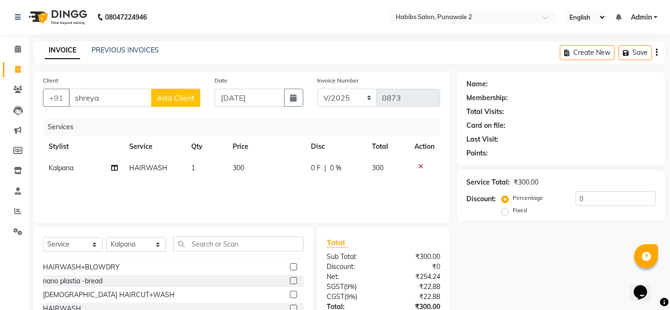
click at [162, 96] on span "Add Client" at bounding box center [176, 98] width 38 height 10
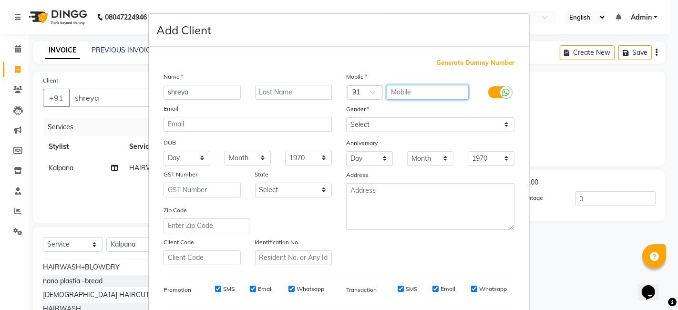
click at [388, 94] on input "text" at bounding box center [428, 92] width 82 height 15
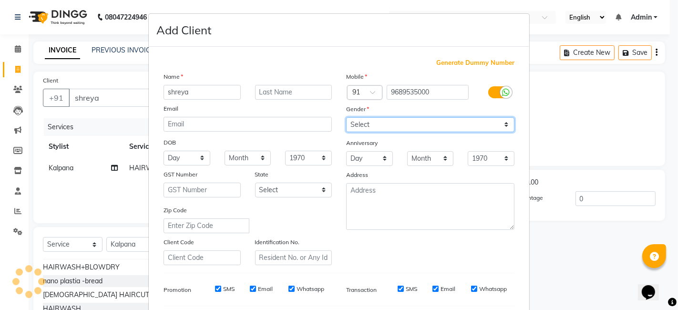
click at [502, 124] on select "Select [DEMOGRAPHIC_DATA] [DEMOGRAPHIC_DATA] Other Prefer Not To Say" at bounding box center [430, 124] width 168 height 15
click at [346, 117] on select "Select [DEMOGRAPHIC_DATA] [DEMOGRAPHIC_DATA] Other Prefer Not To Say" at bounding box center [430, 124] width 168 height 15
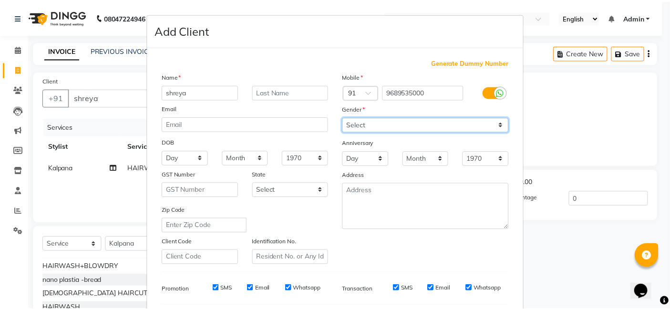
scroll to position [129, 0]
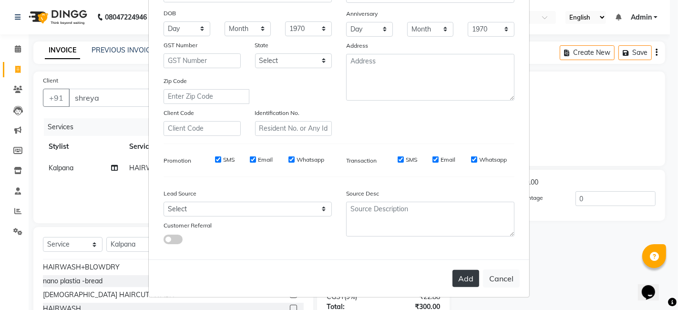
click at [471, 278] on button "Add" at bounding box center [466, 278] width 27 height 17
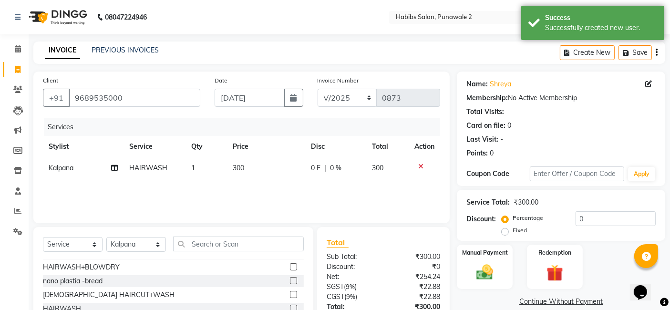
scroll to position [72, 0]
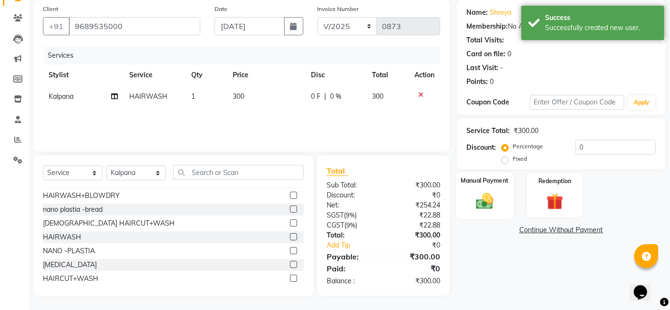
click at [493, 187] on div "Manual Payment" at bounding box center [485, 195] width 58 height 47
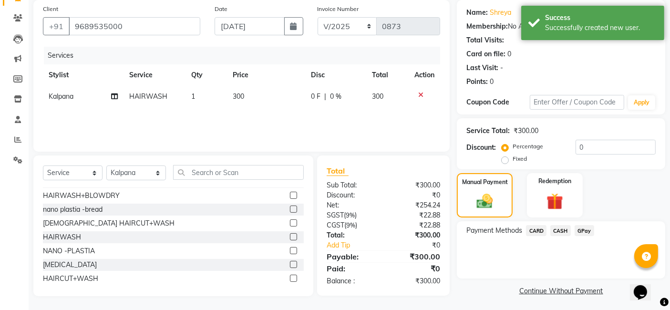
click at [581, 229] on span "GPay" at bounding box center [585, 230] width 20 height 11
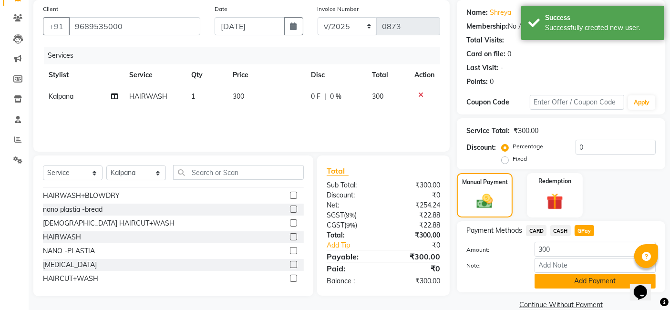
click at [576, 284] on button "Add Payment" at bounding box center [595, 281] width 121 height 15
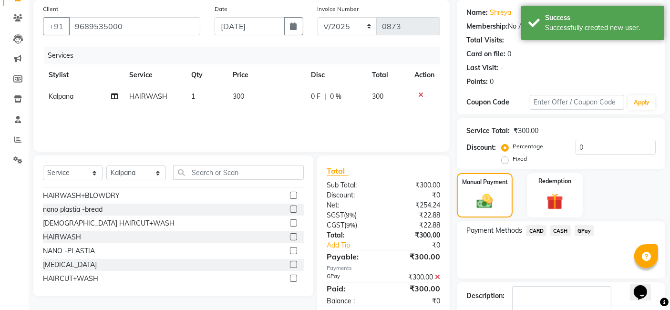
scroll to position [127, 0]
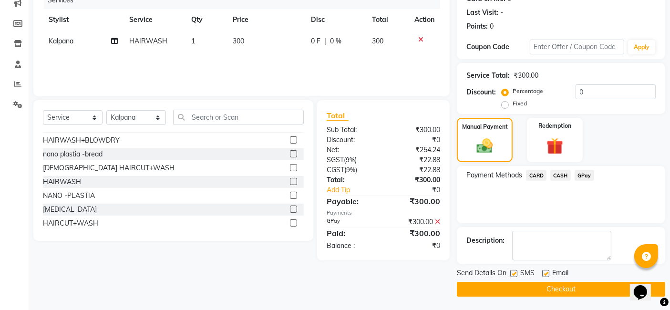
click at [572, 284] on button "Checkout" at bounding box center [561, 289] width 208 height 15
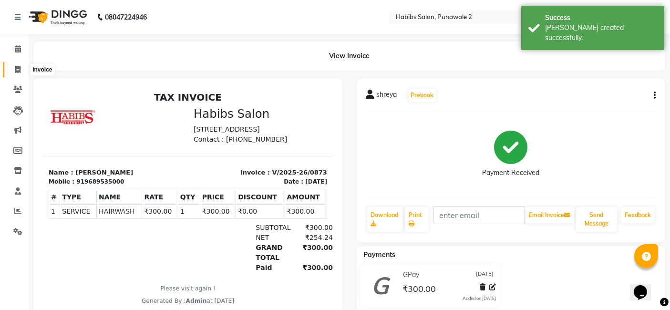
click at [19, 66] on icon at bounding box center [17, 69] width 5 height 7
